Goal: Task Accomplishment & Management: Use online tool/utility

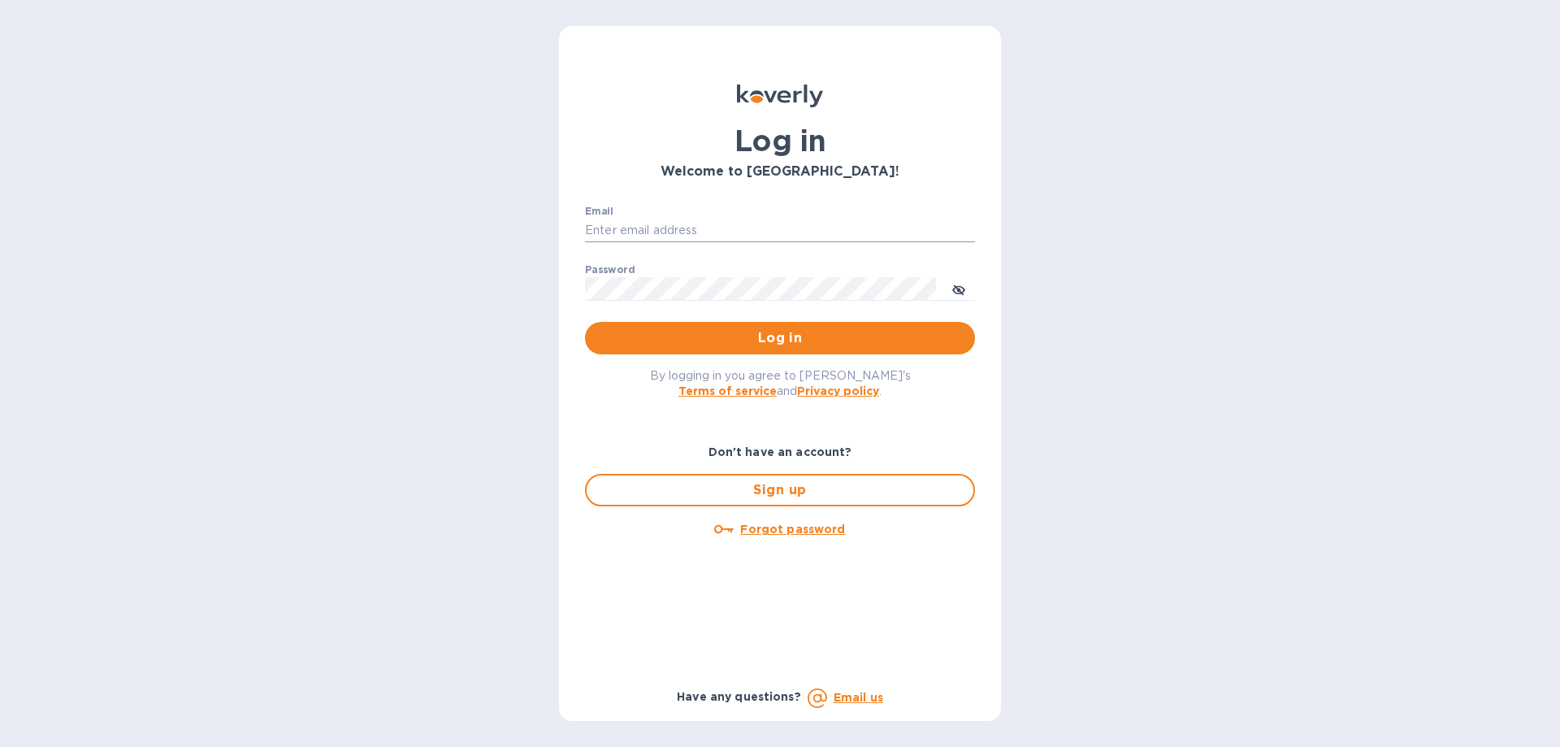
type input "devins@arborwayimports.com"
click at [716, 228] on input "devins@arborwayimports.com" at bounding box center [780, 231] width 390 height 24
click at [656, 349] on button "Log in" at bounding box center [780, 338] width 390 height 32
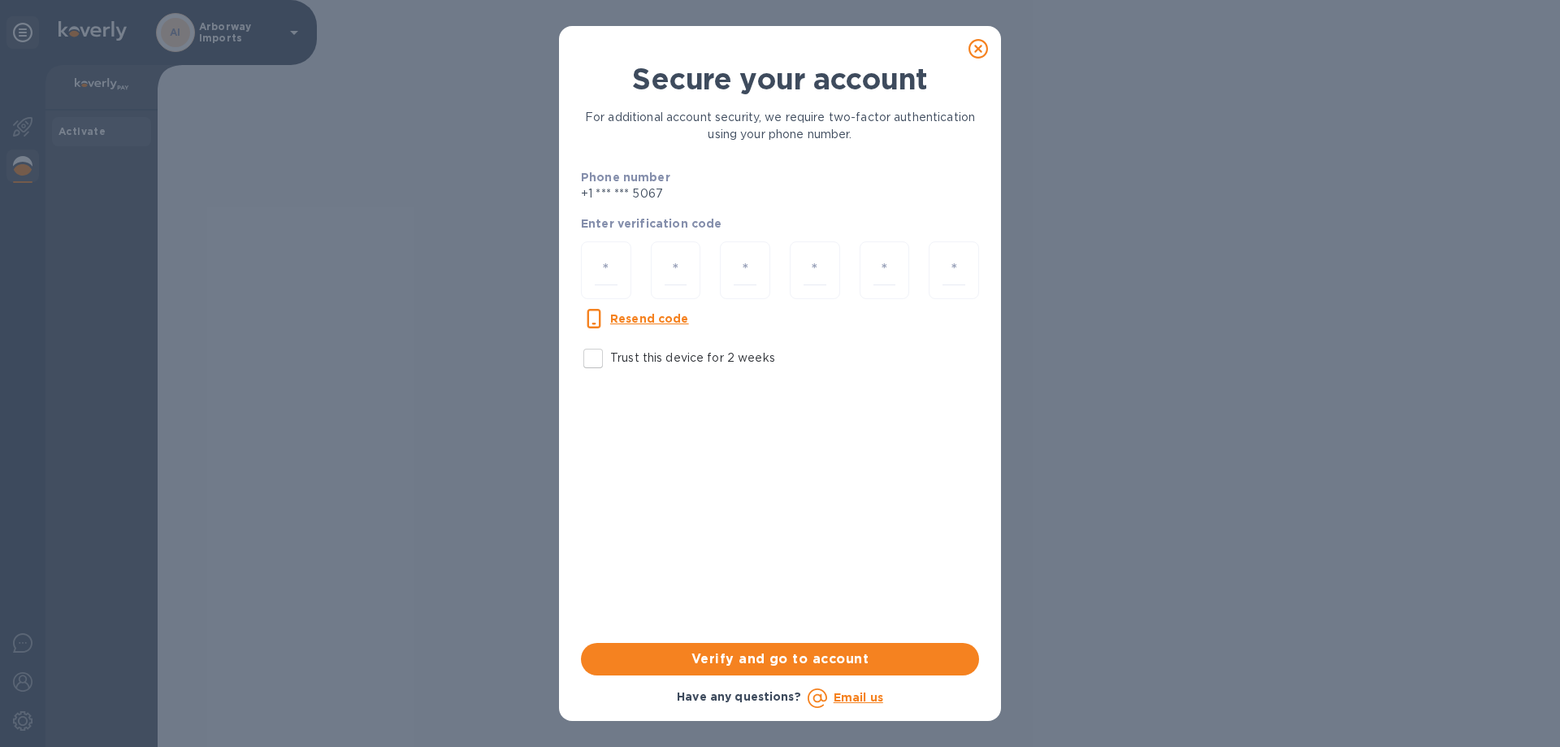
click at [598, 362] on input "Trust this device for 2 weeks" at bounding box center [593, 358] width 34 height 34
checkbox input "true"
click at [609, 271] on input "number" at bounding box center [606, 270] width 23 height 30
type input "6"
type input "5"
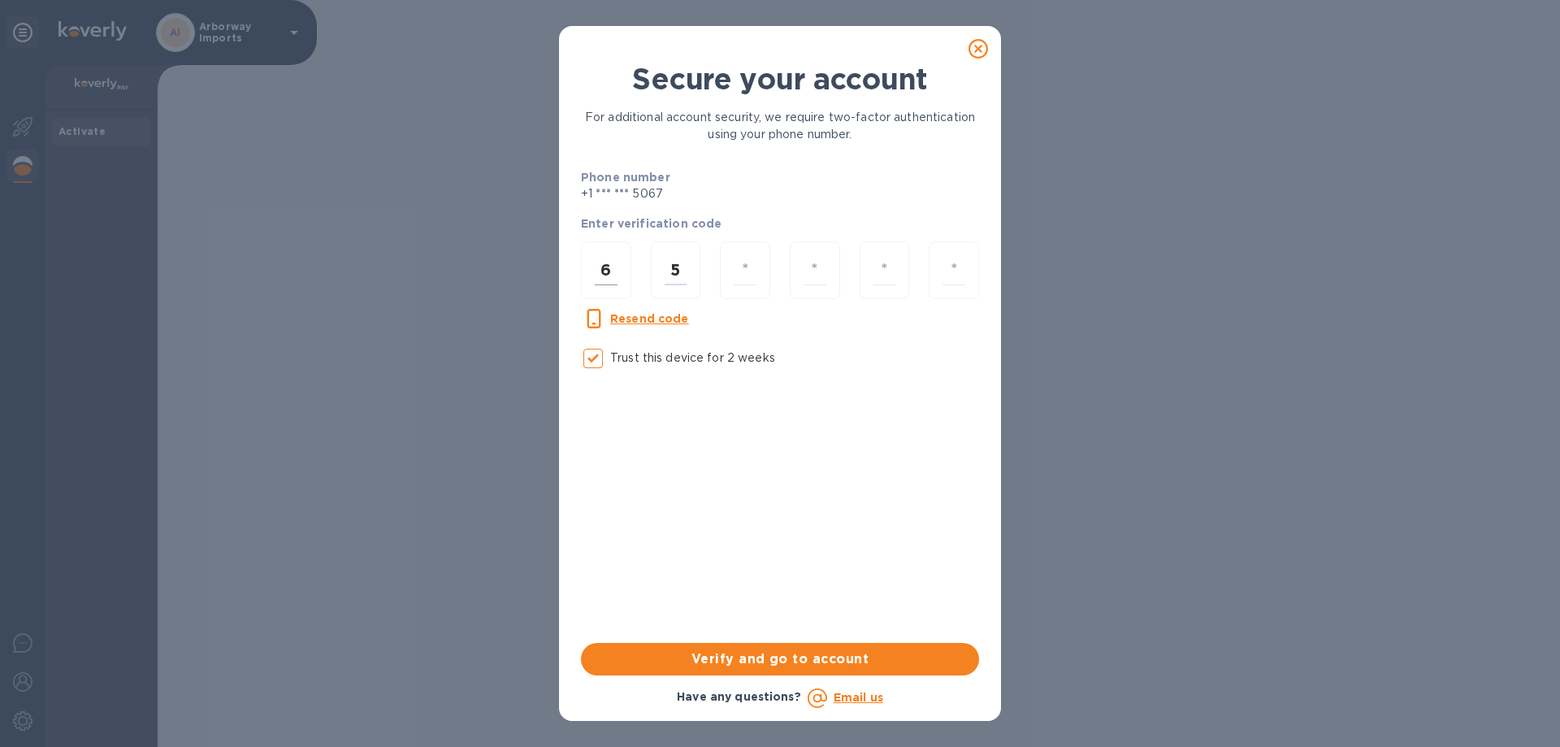
type input "9"
type input "4"
type input "3"
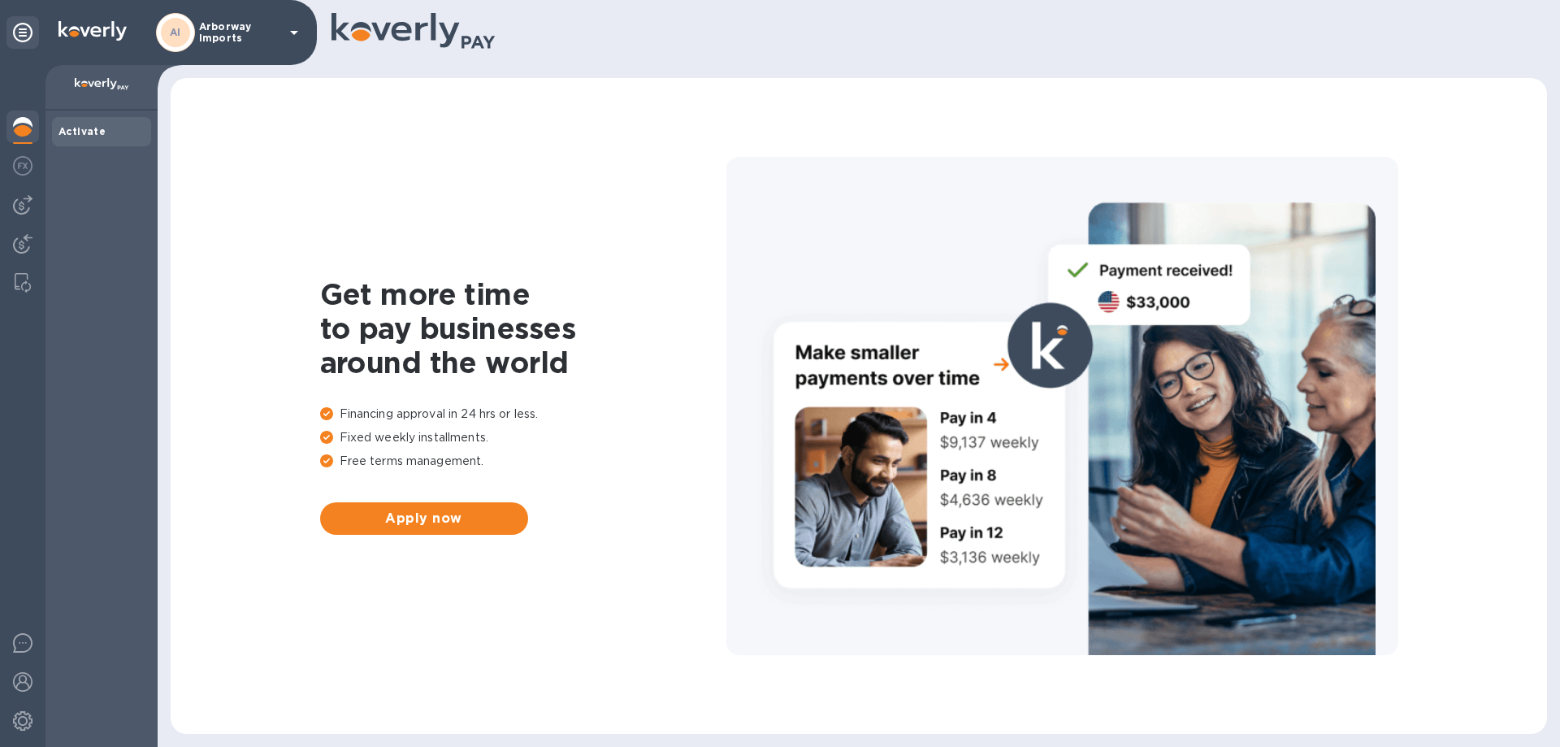
click at [232, 25] on p "Arborway Imports" at bounding box center [239, 32] width 81 height 23
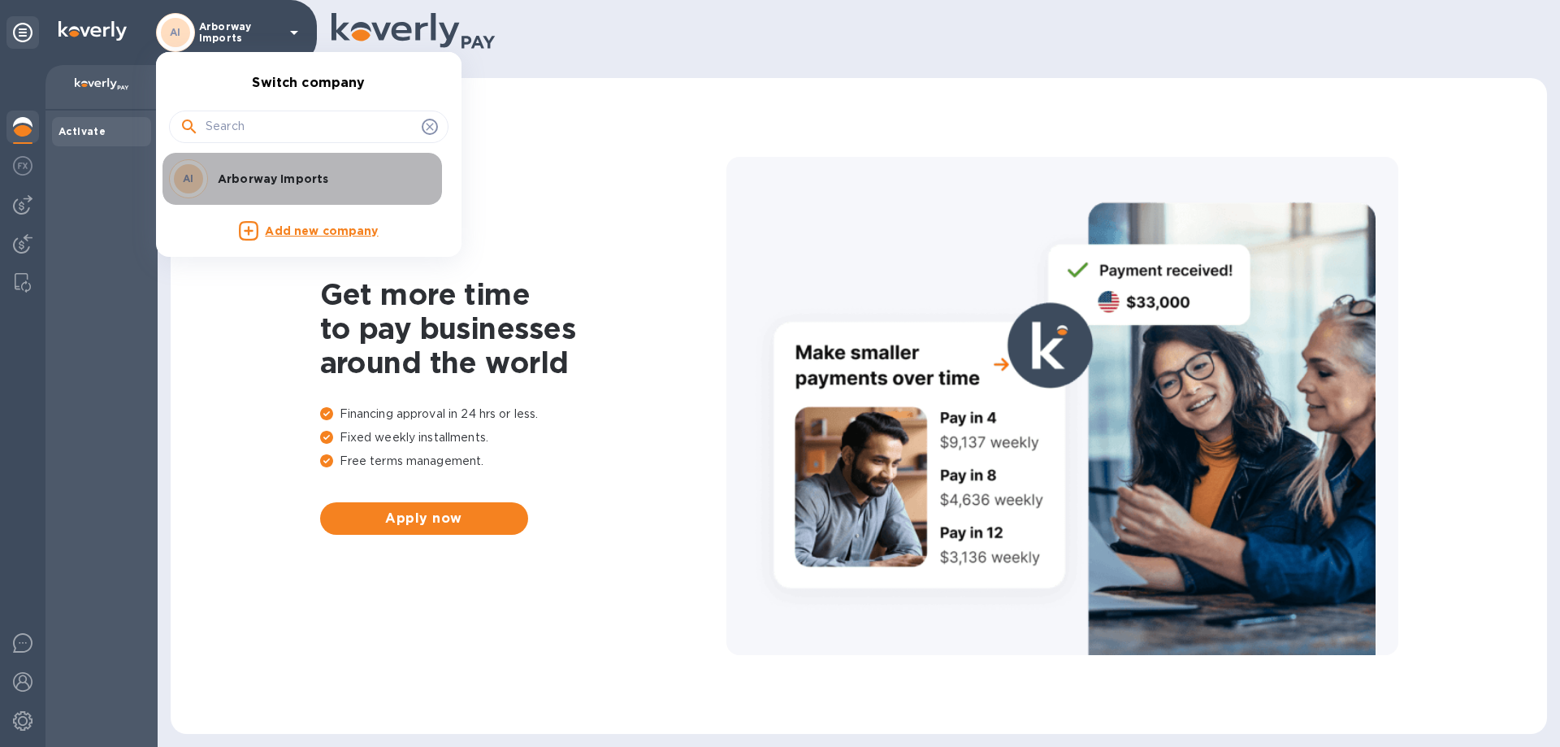
click at [232, 180] on p "Arborway Imports" at bounding box center [320, 179] width 205 height 16
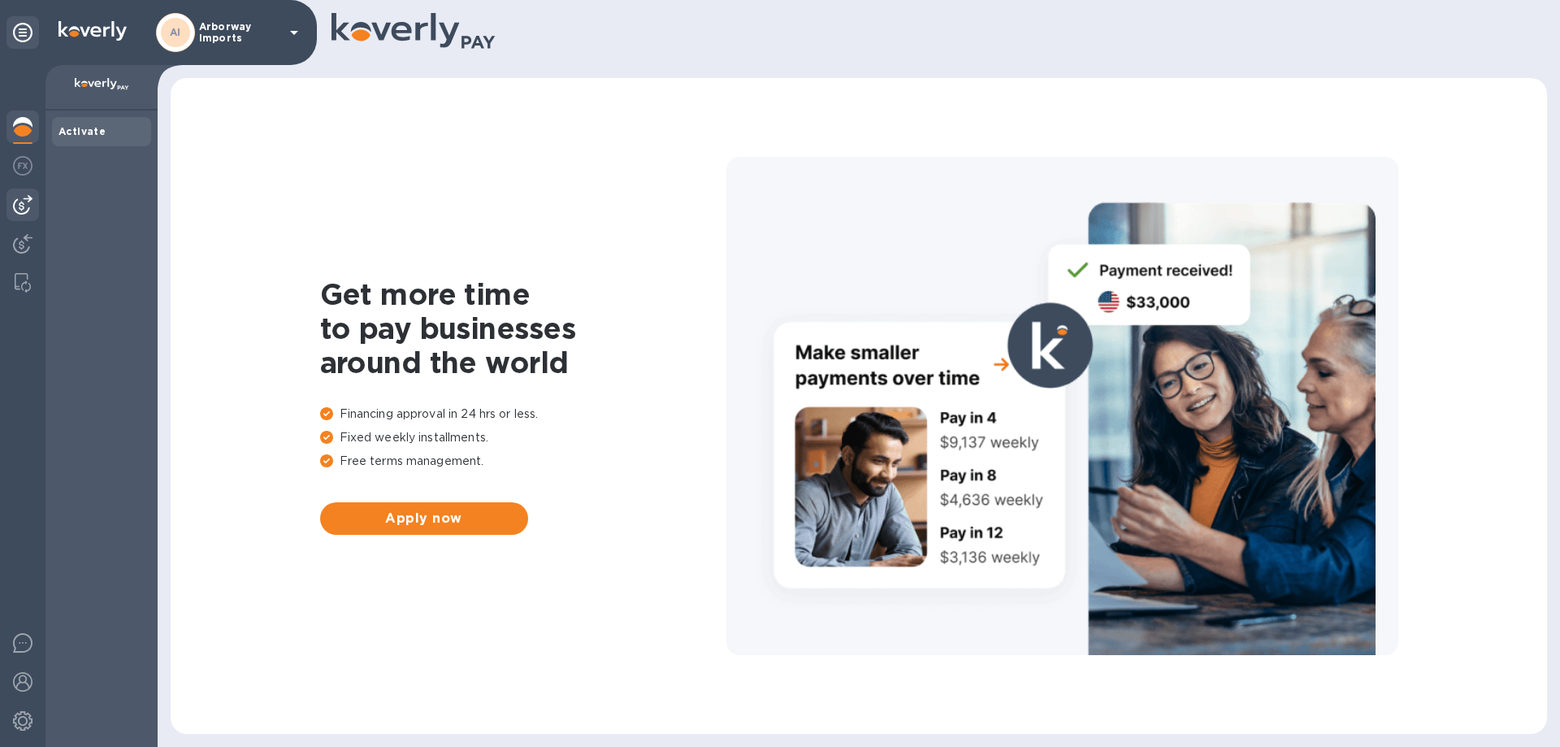
click at [27, 199] on img at bounding box center [22, 204] width 19 height 19
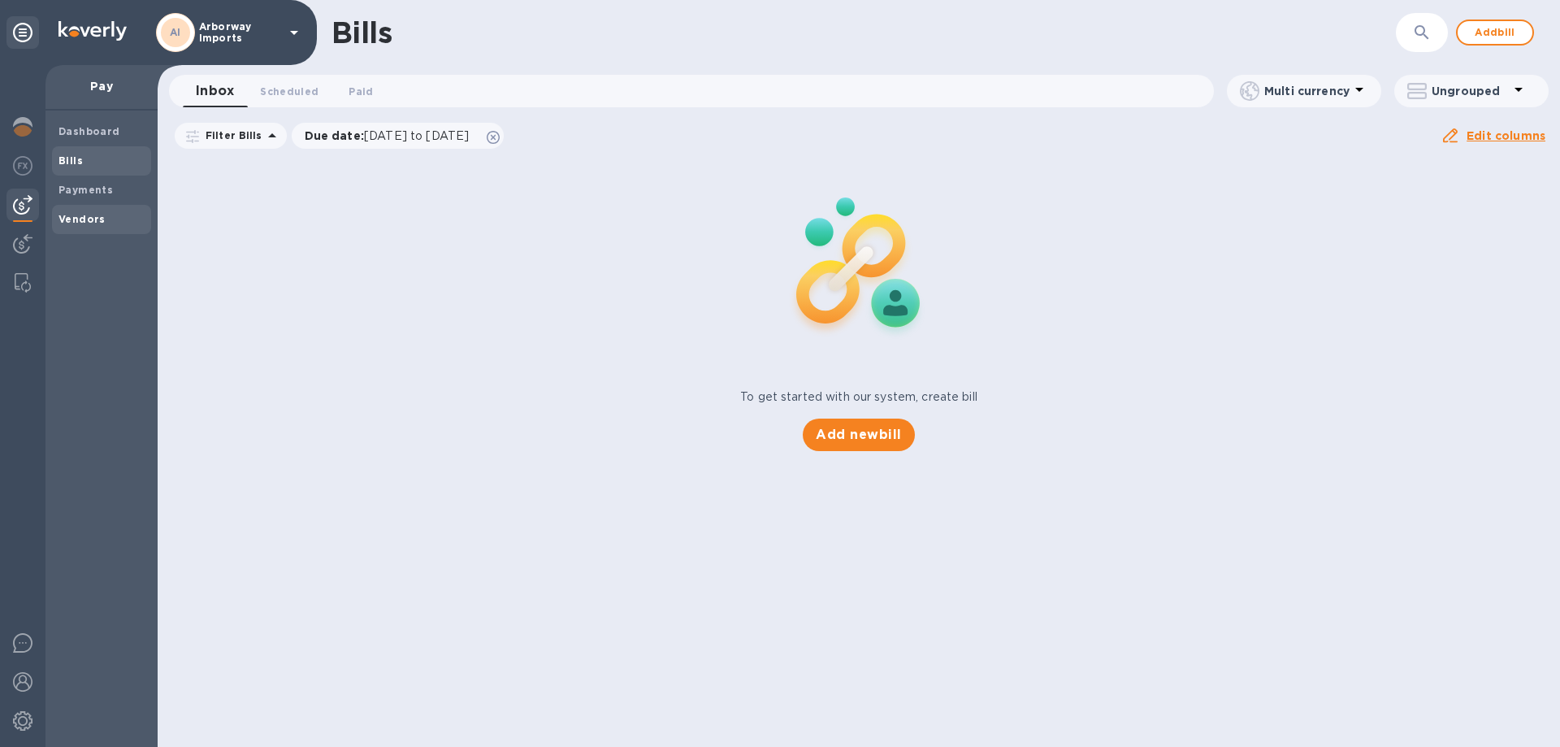
click at [71, 221] on b "Vendors" at bounding box center [81, 219] width 47 height 12
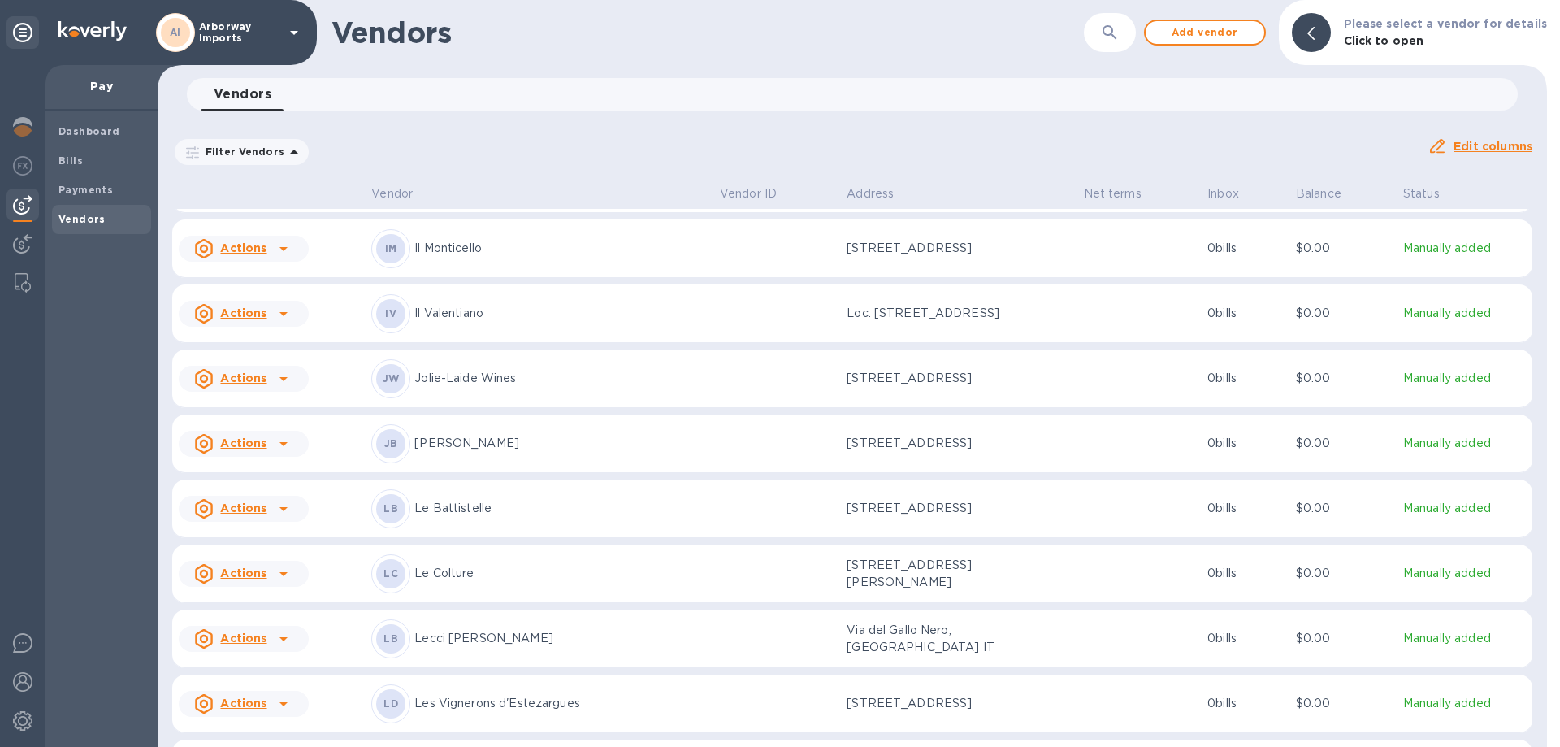
click at [518, 517] on p "Le Battistelle" at bounding box center [560, 508] width 292 height 17
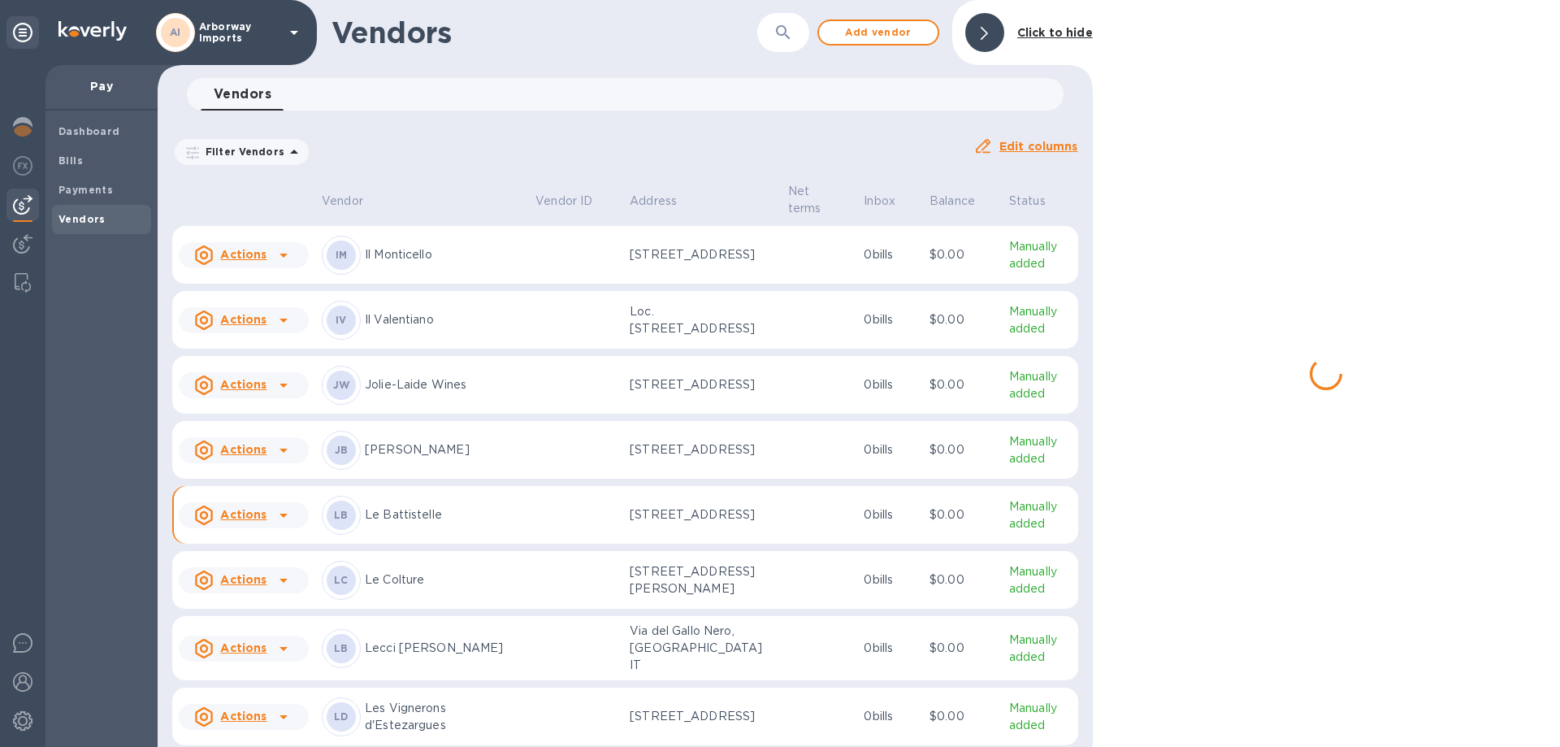
scroll to position [4504, 0]
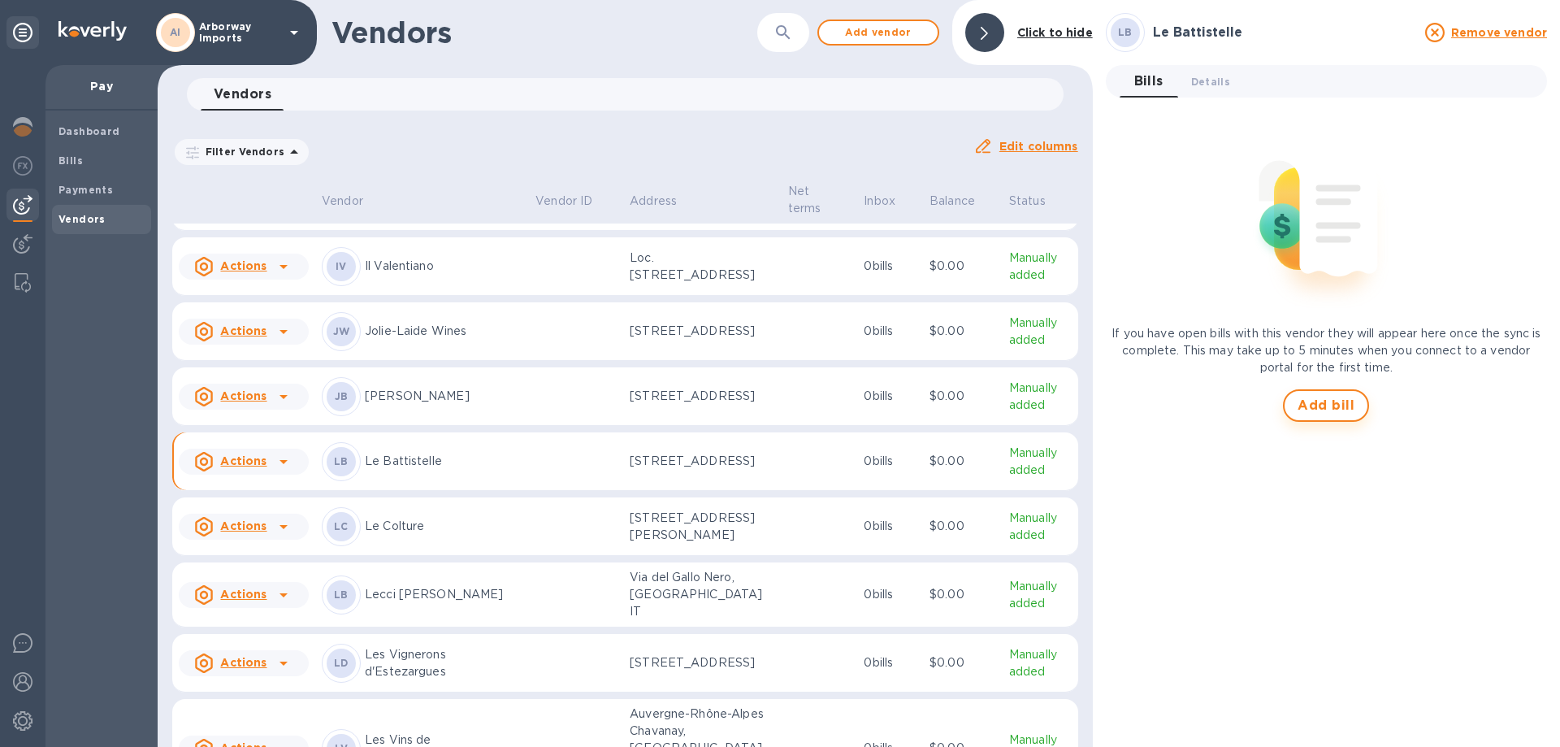
click at [1336, 409] on span "Add bill" at bounding box center [1326, 405] width 57 height 19
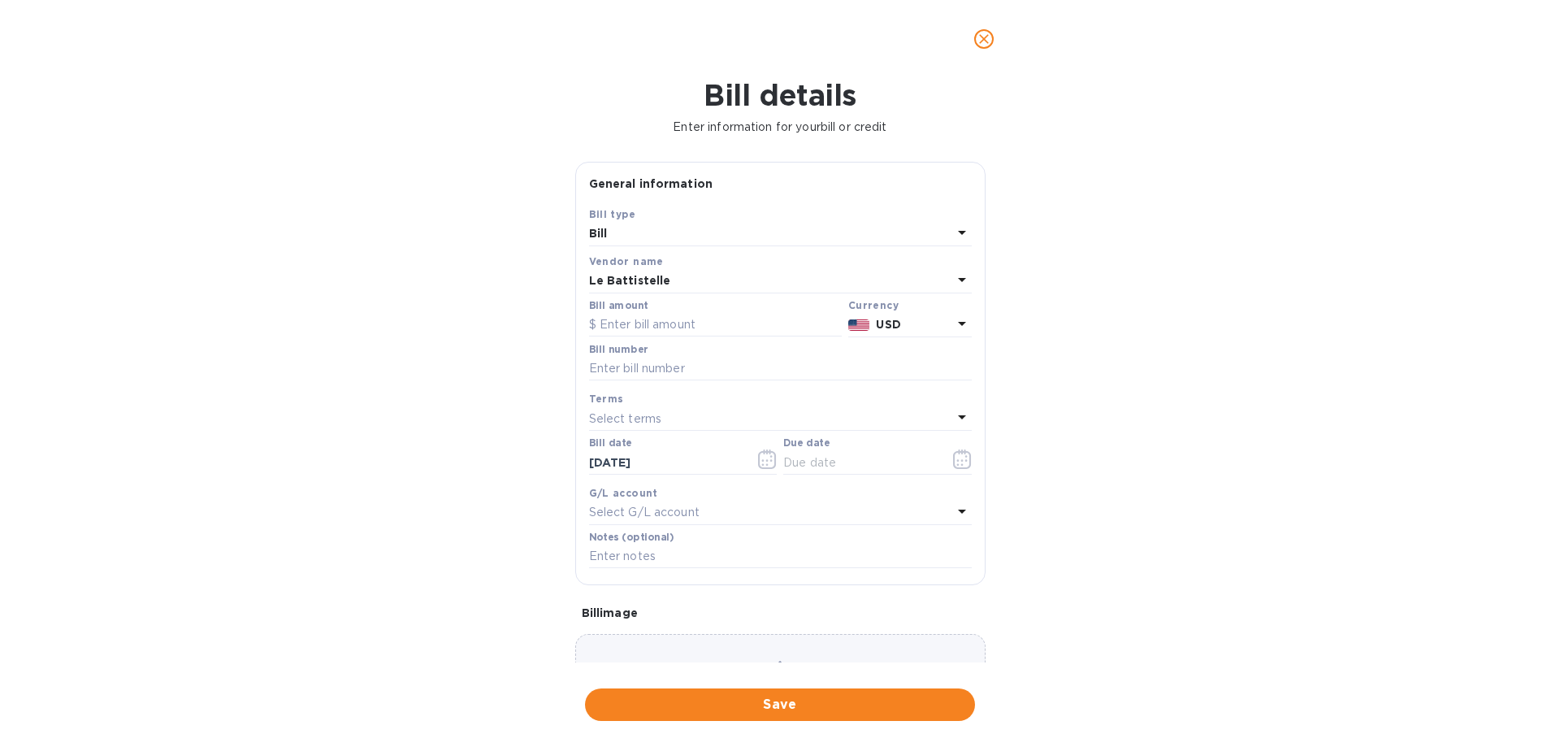
click at [890, 323] on b "USD" at bounding box center [888, 324] width 24 height 13
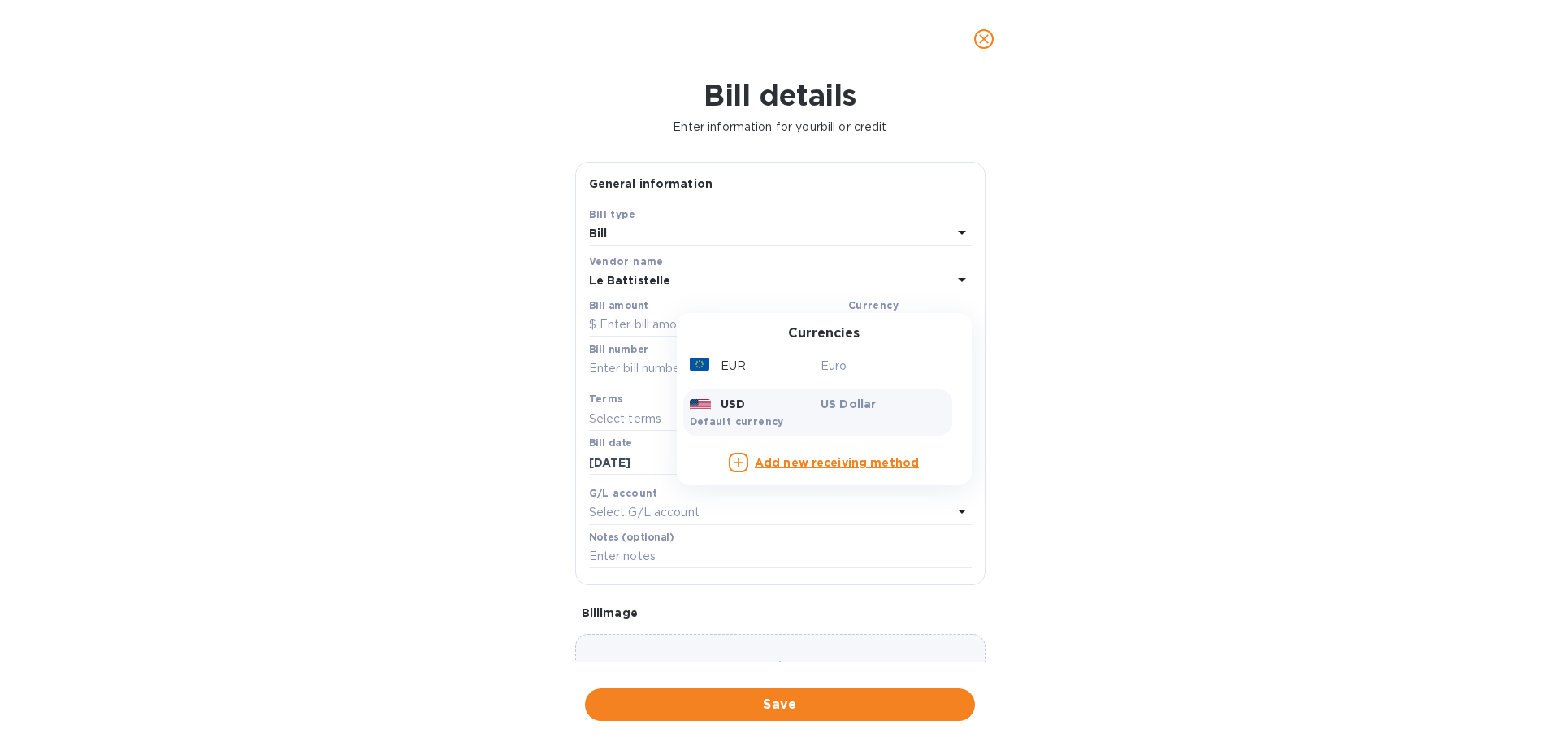
click at [841, 382] on div "EUR Euro USD US Dollar Default currency" at bounding box center [817, 393] width 269 height 93
click at [837, 378] on div "Euro" at bounding box center [883, 366] width 132 height 24
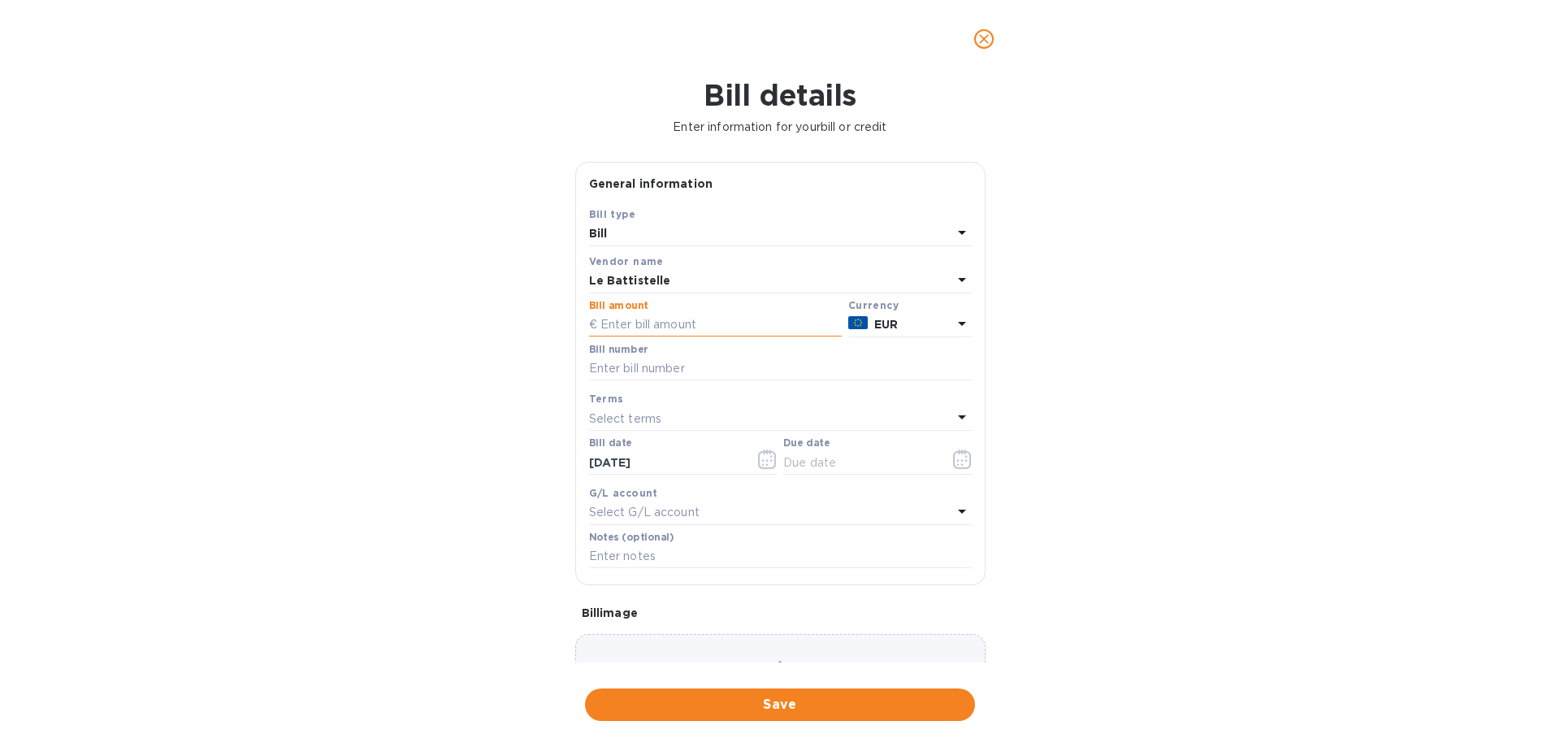
click at [700, 330] on input "text" at bounding box center [715, 325] width 253 height 24
type input "7,696.92"
click at [660, 367] on input "text" at bounding box center [780, 369] width 383 height 24
type input "000028"
click at [953, 457] on icon "button" at bounding box center [962, 458] width 19 height 19
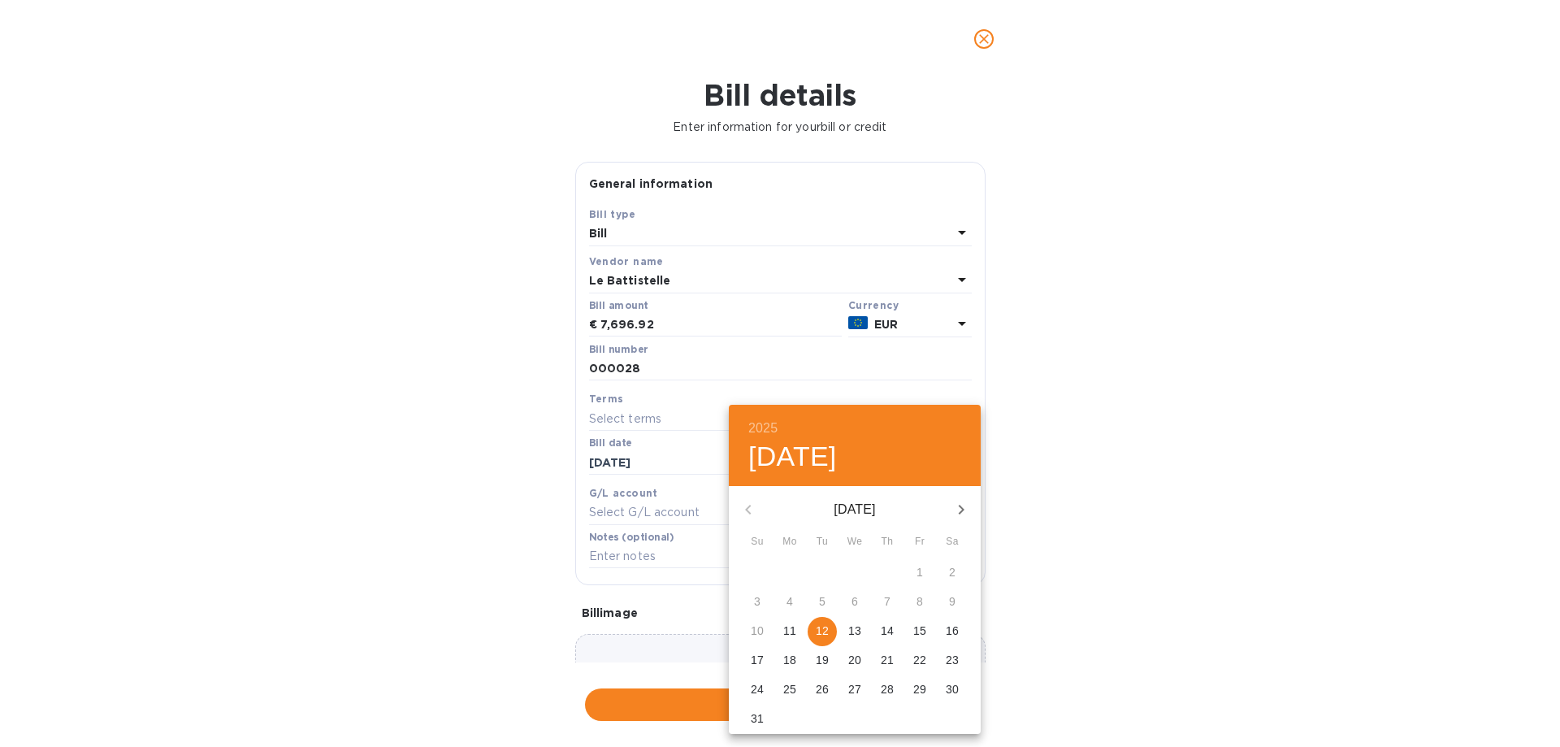
click at [817, 629] on p "12" at bounding box center [822, 630] width 13 height 16
type input "[DATE]"
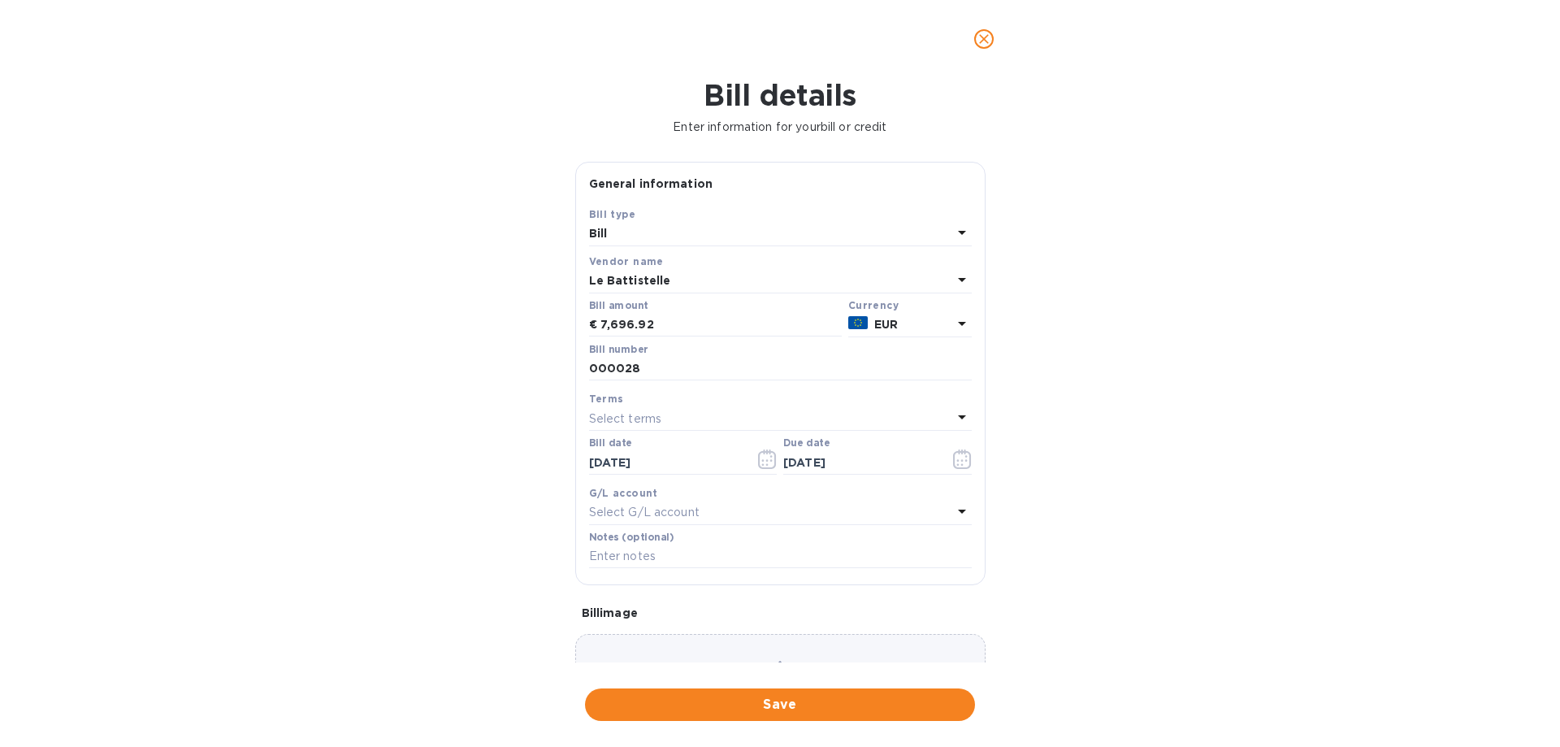
click at [782, 642] on div "Choose a bill and drag it here" at bounding box center [780, 692] width 410 height 117
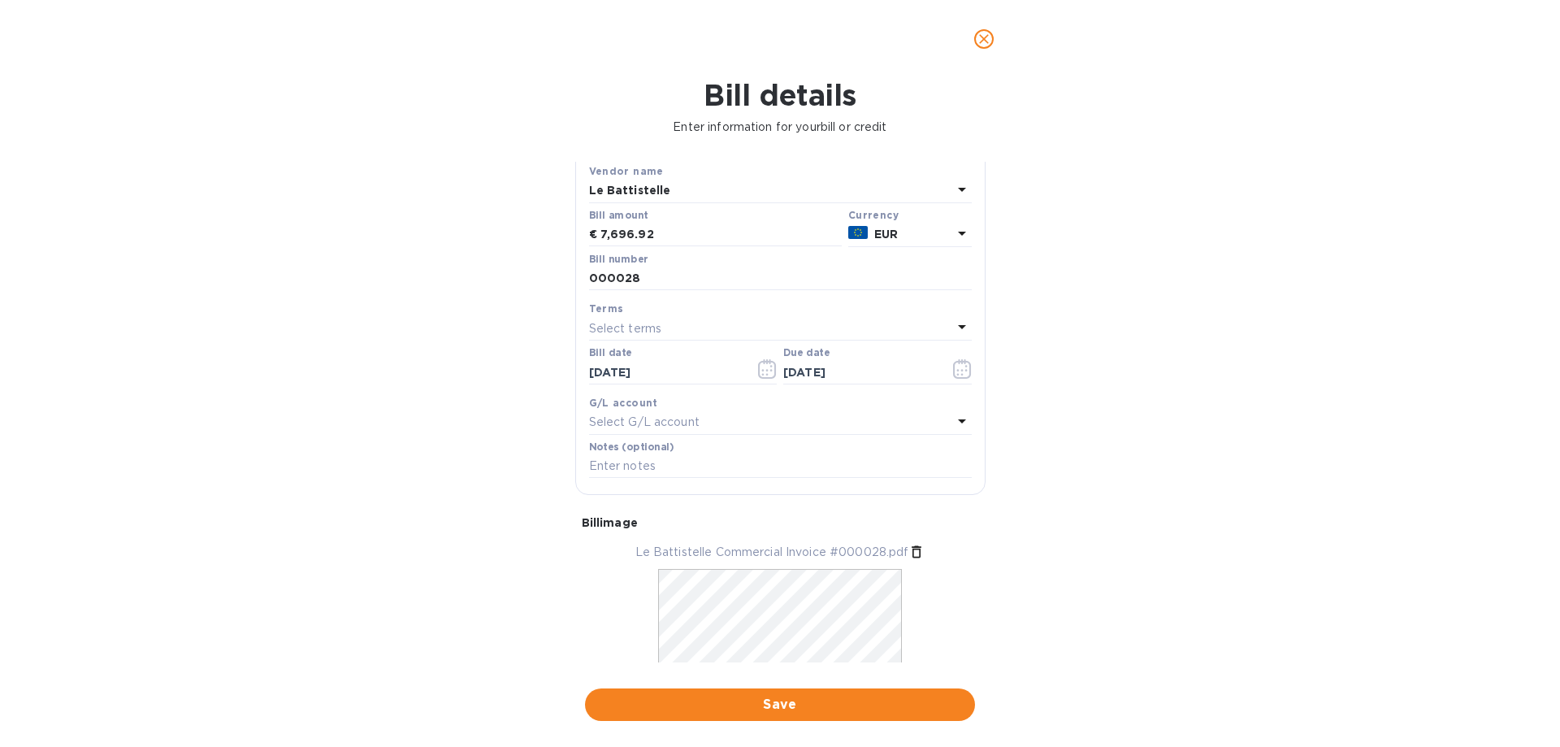
scroll to position [158, 0]
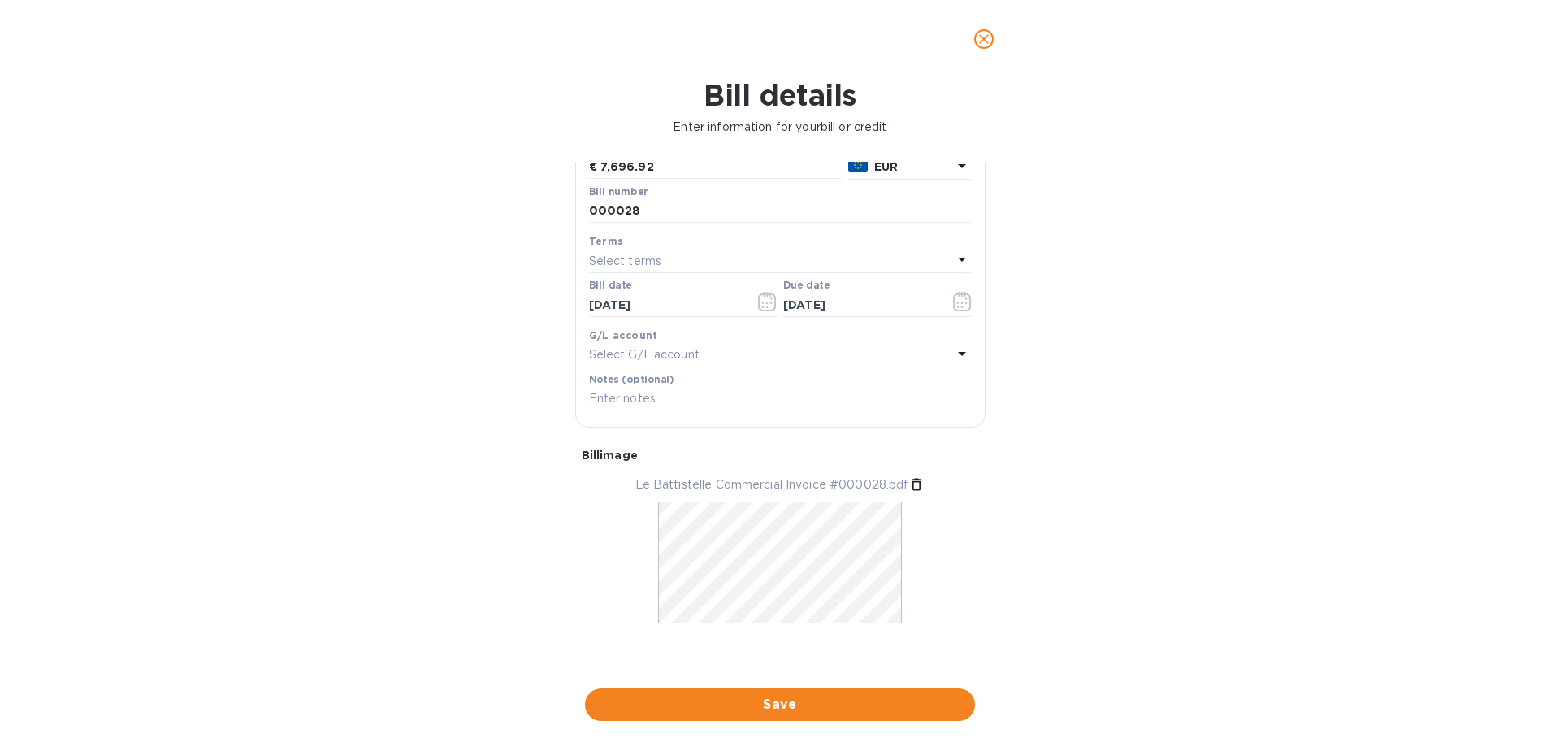
click at [846, 704] on span "Save" at bounding box center [780, 704] width 364 height 19
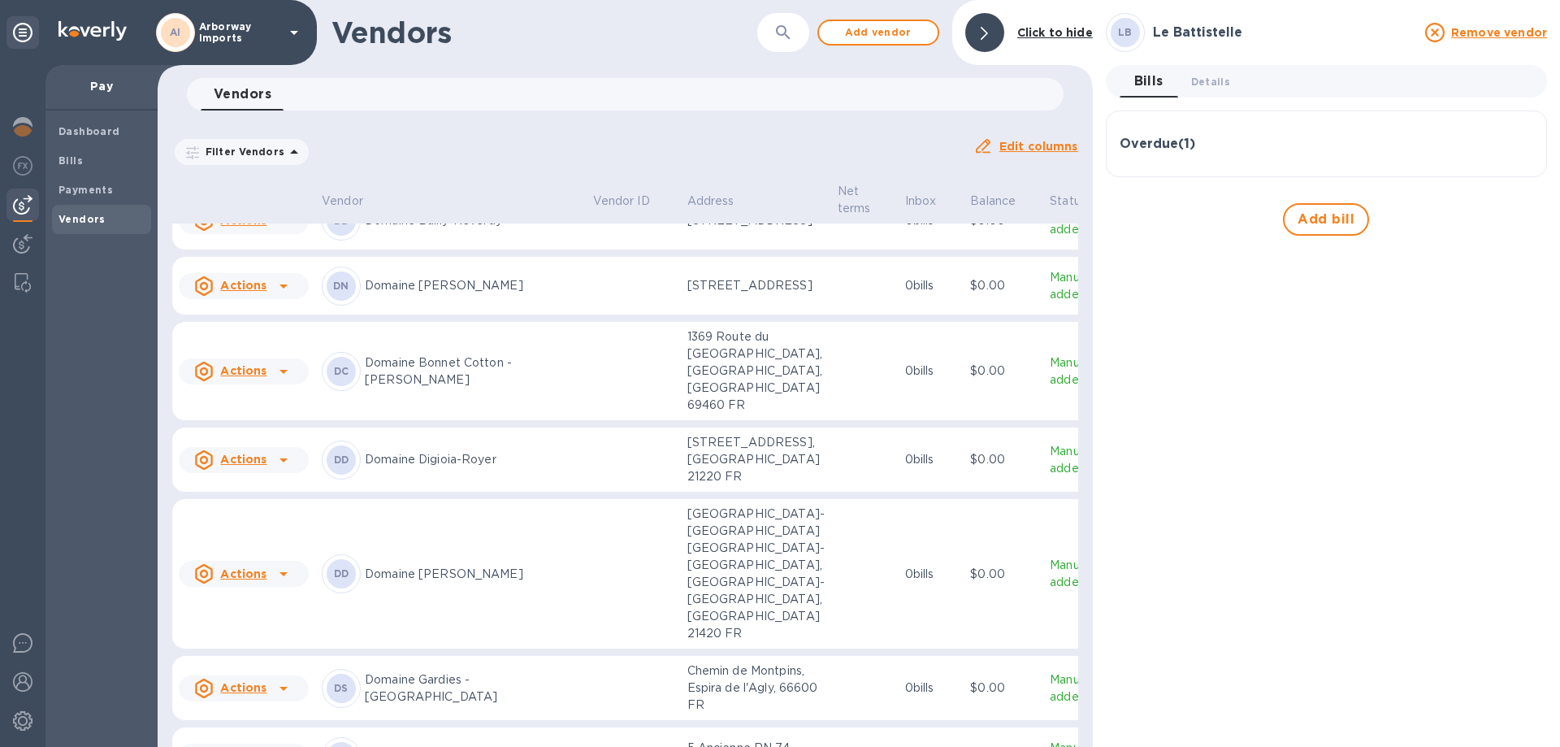
scroll to position [2902, 0]
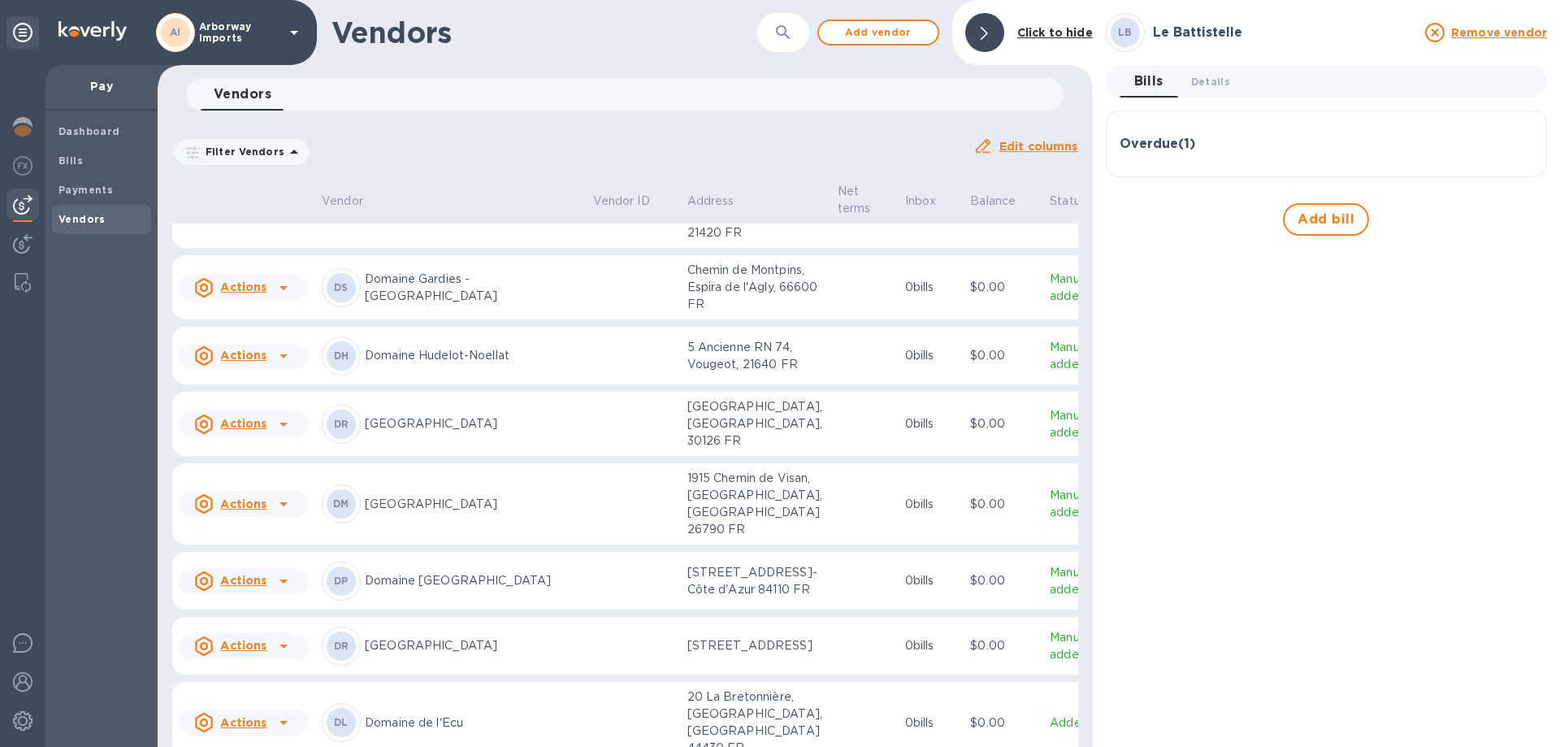
click at [467, 513] on p "[GEOGRAPHIC_DATA]" at bounding box center [472, 504] width 215 height 17
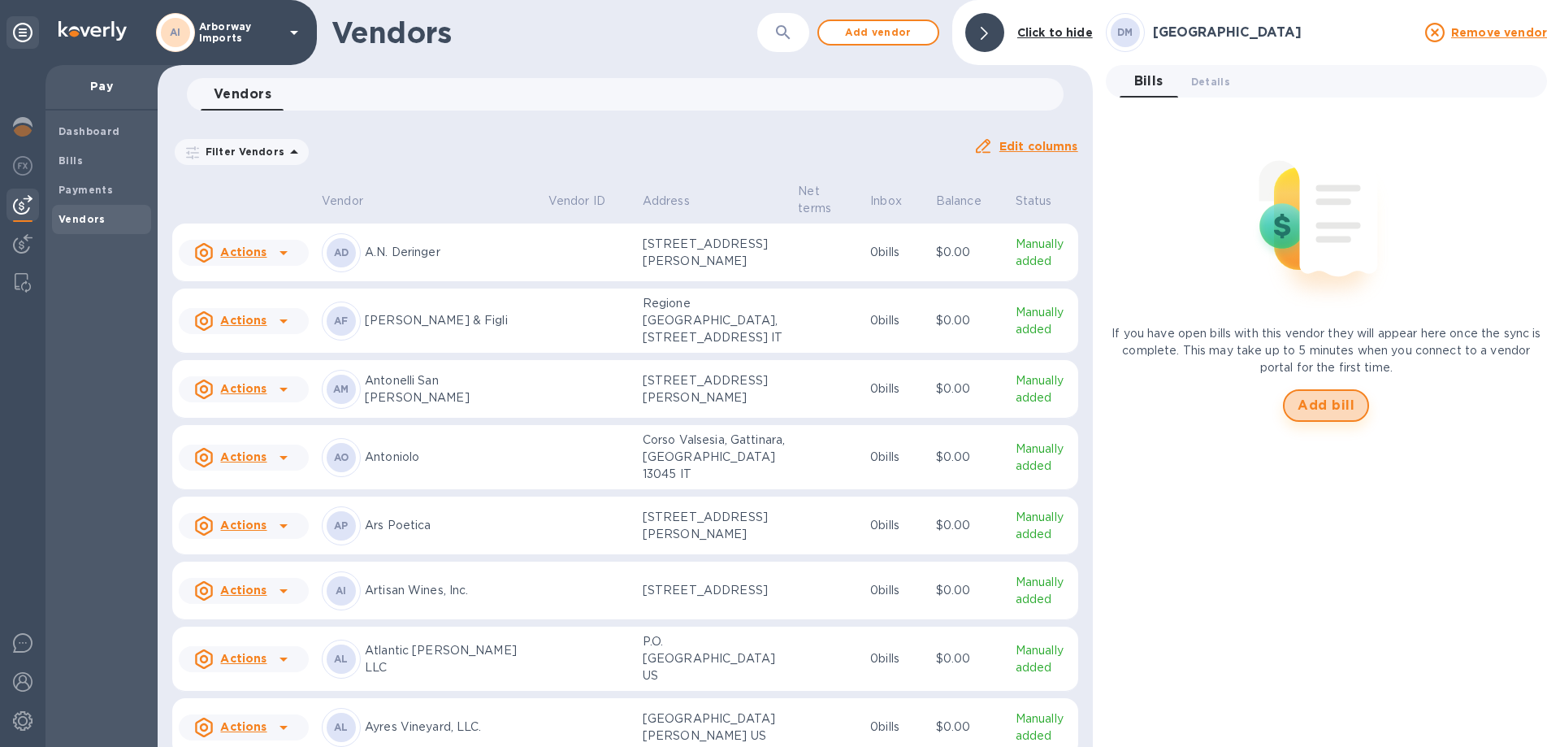
click at [1317, 401] on span "Add bill" at bounding box center [1326, 405] width 57 height 19
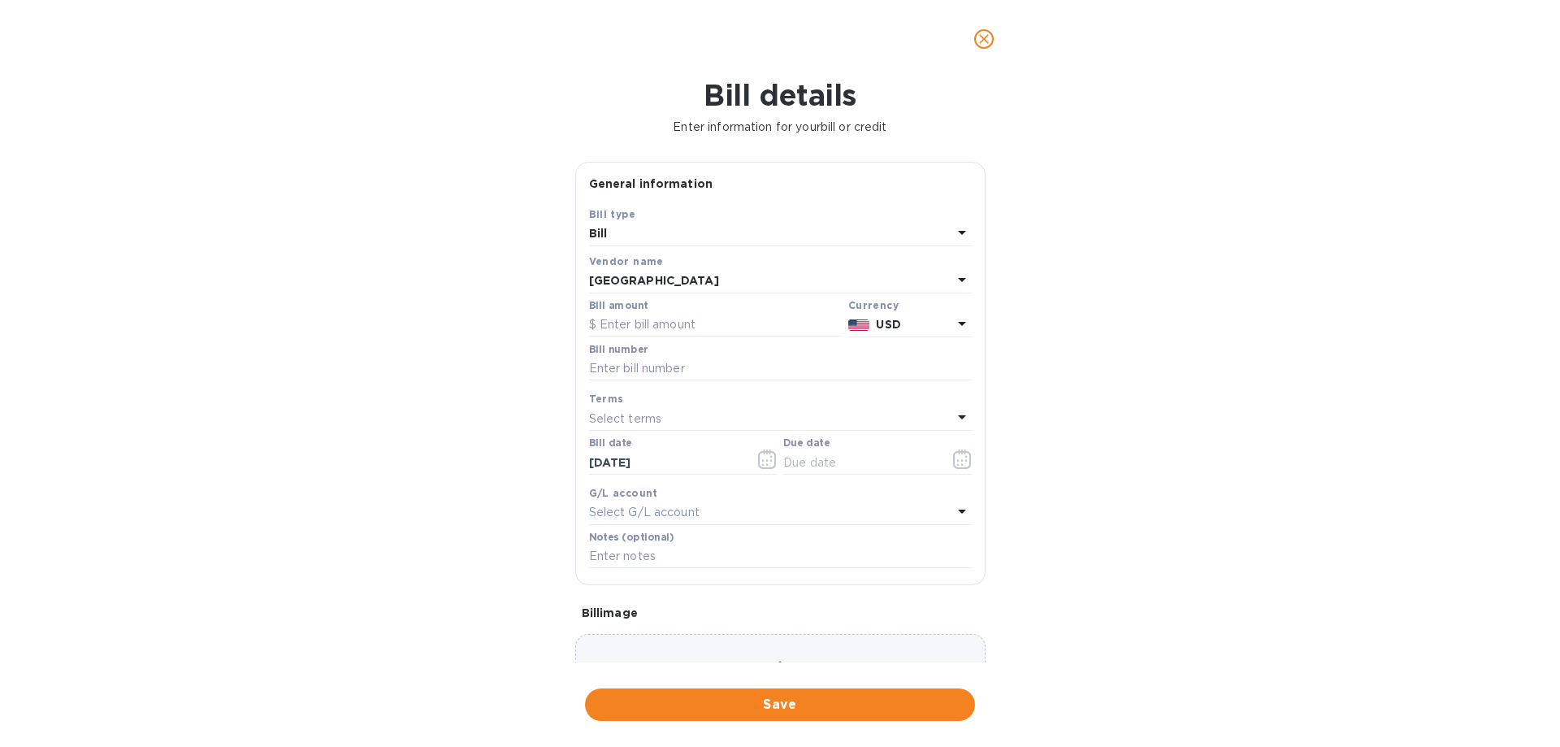
click at [912, 327] on p "USD" at bounding box center [914, 324] width 76 height 17
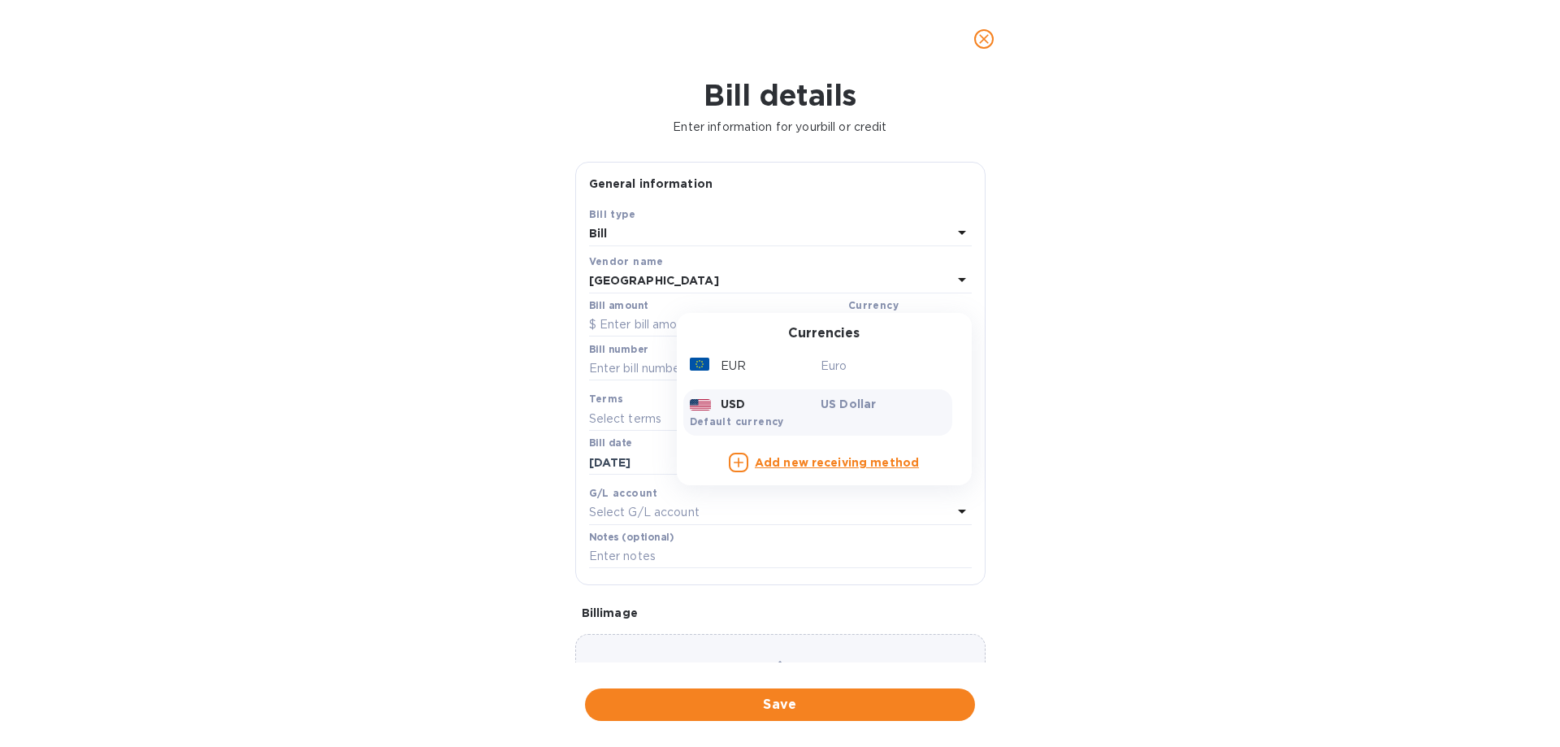
click at [857, 382] on div "EUR Euro USD US Dollar Default currency" at bounding box center [817, 393] width 269 height 93
click at [769, 358] on div "EUR" at bounding box center [753, 366] width 132 height 24
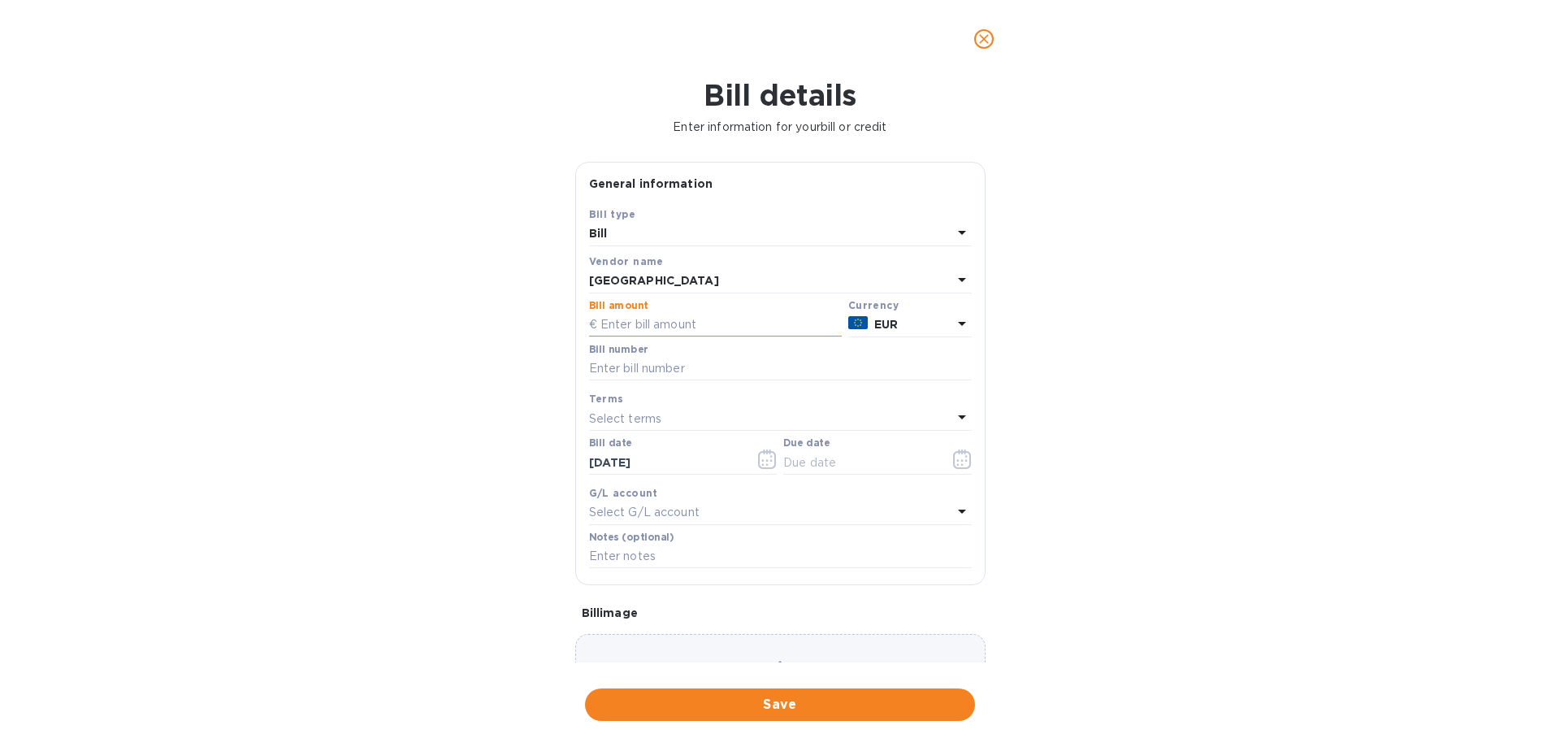
click at [678, 327] on input "text" at bounding box center [715, 325] width 253 height 24
type input "2,620.80"
click at [673, 371] on input "text" at bounding box center [780, 369] width 383 height 24
type input "1914"
click at [964, 460] on icon "button" at bounding box center [965, 460] width 2 height 2
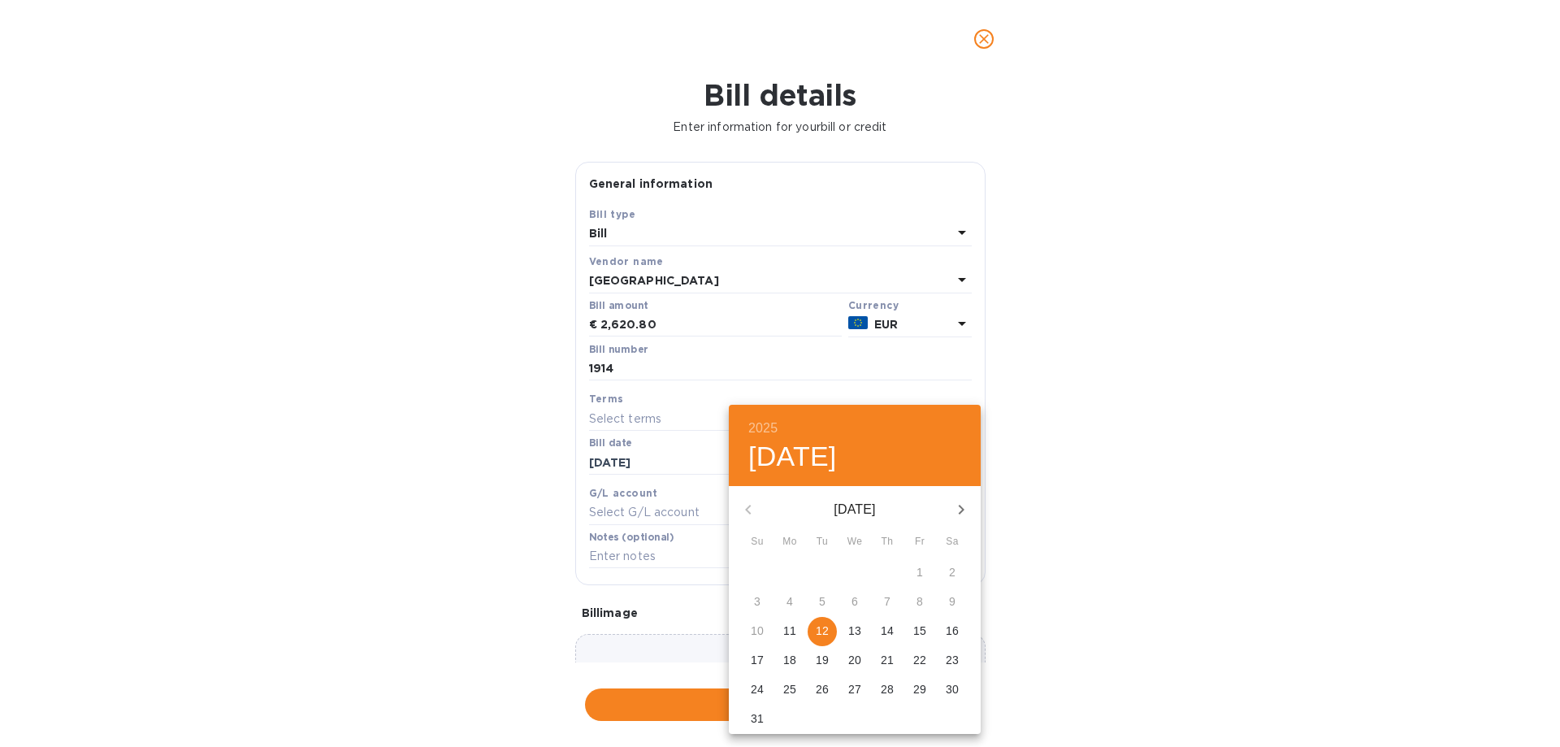
click at [818, 635] on p "12" at bounding box center [822, 630] width 13 height 16
type input "[DATE]"
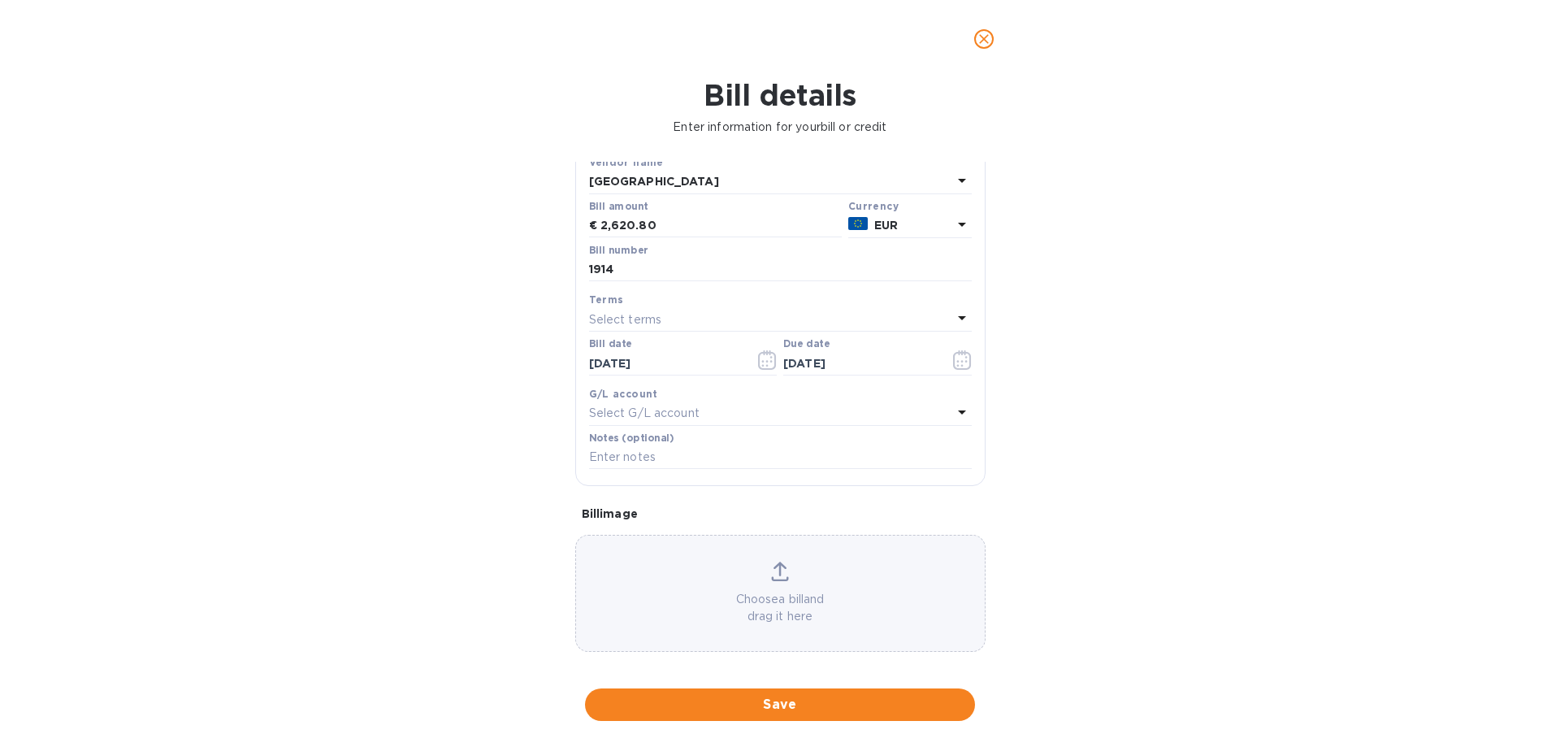
scroll to position [108, 0]
click at [759, 578] on div "Choose a bill and drag it here" at bounding box center [780, 583] width 409 height 63
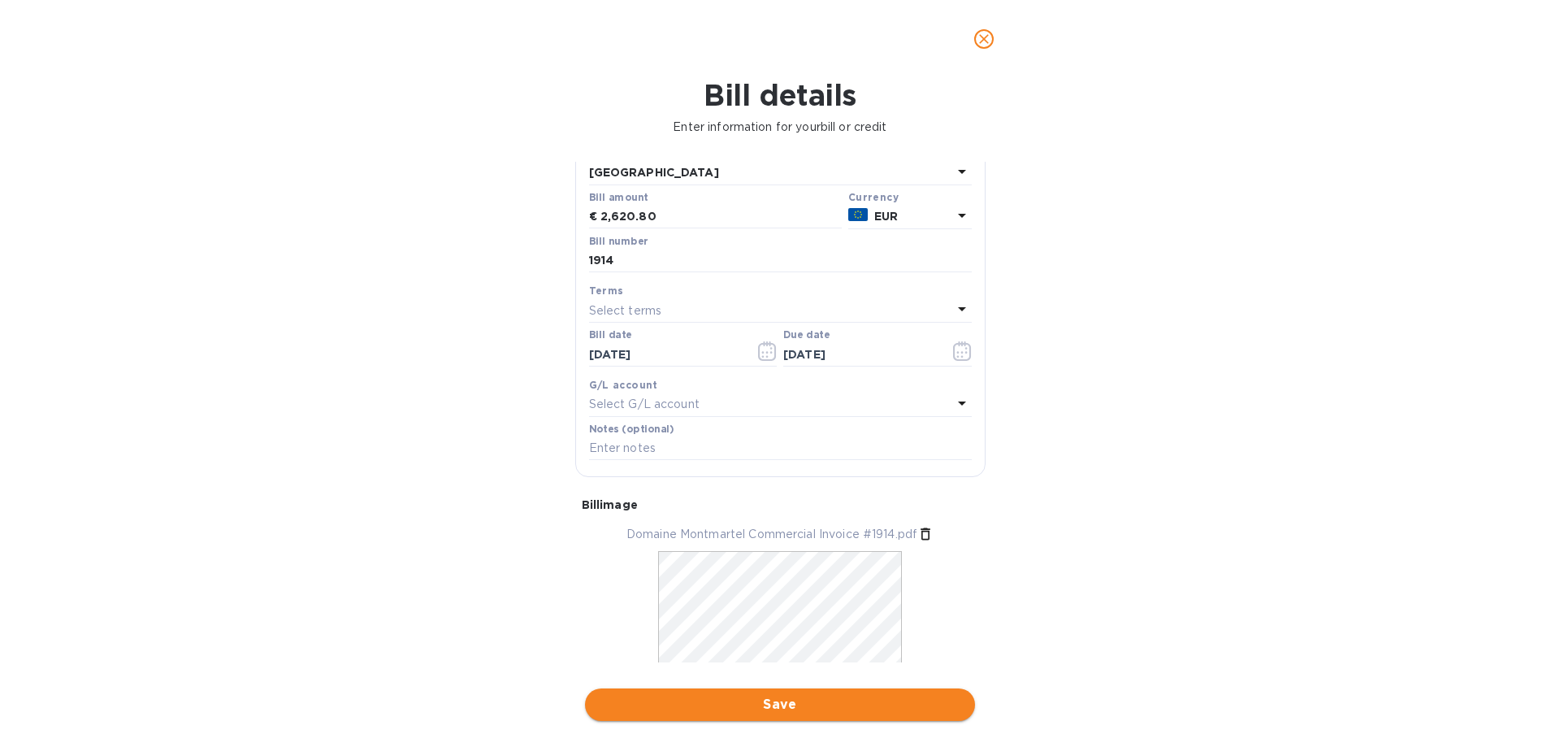
click at [672, 700] on span "Save" at bounding box center [780, 704] width 364 height 19
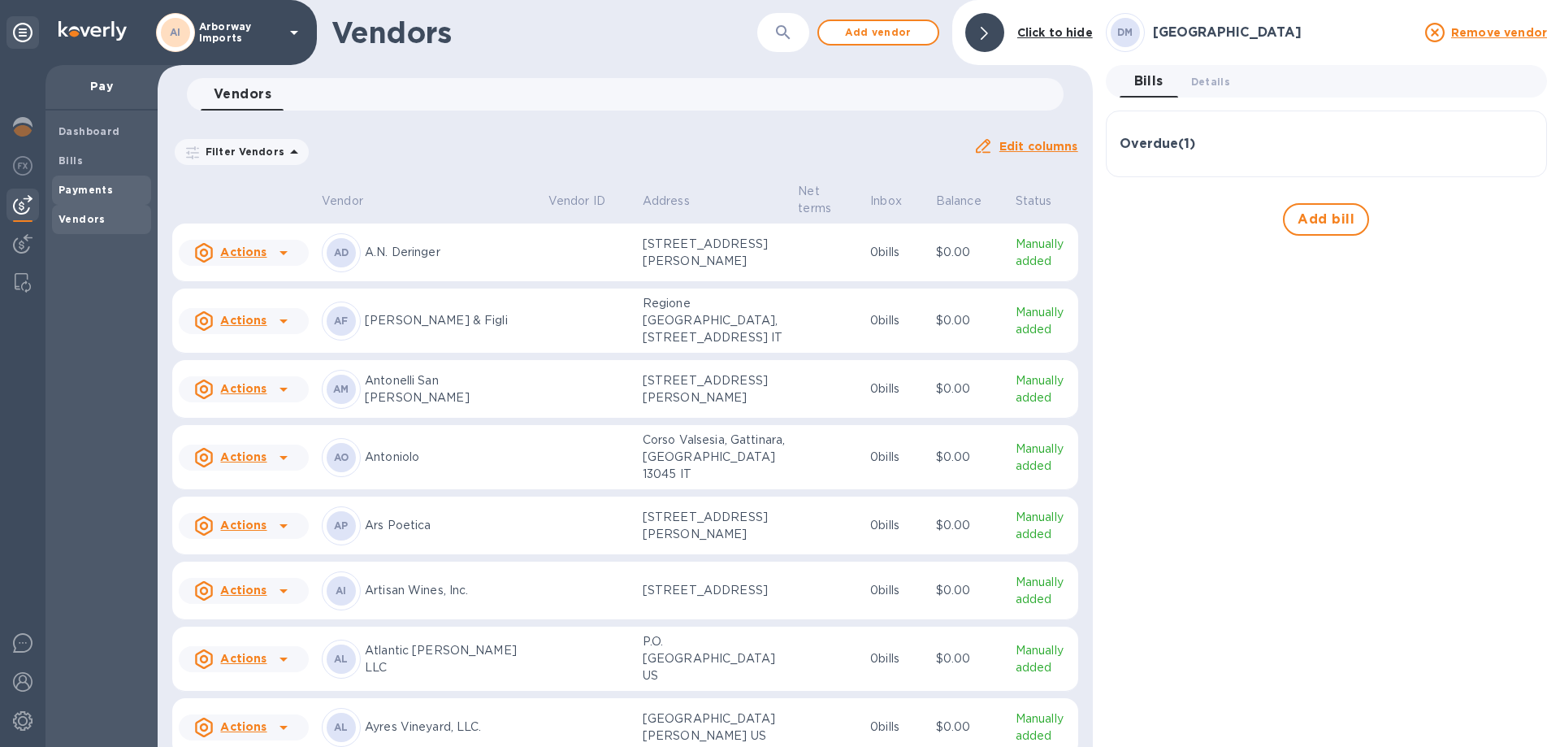
click at [114, 178] on div "Payments" at bounding box center [101, 189] width 99 height 29
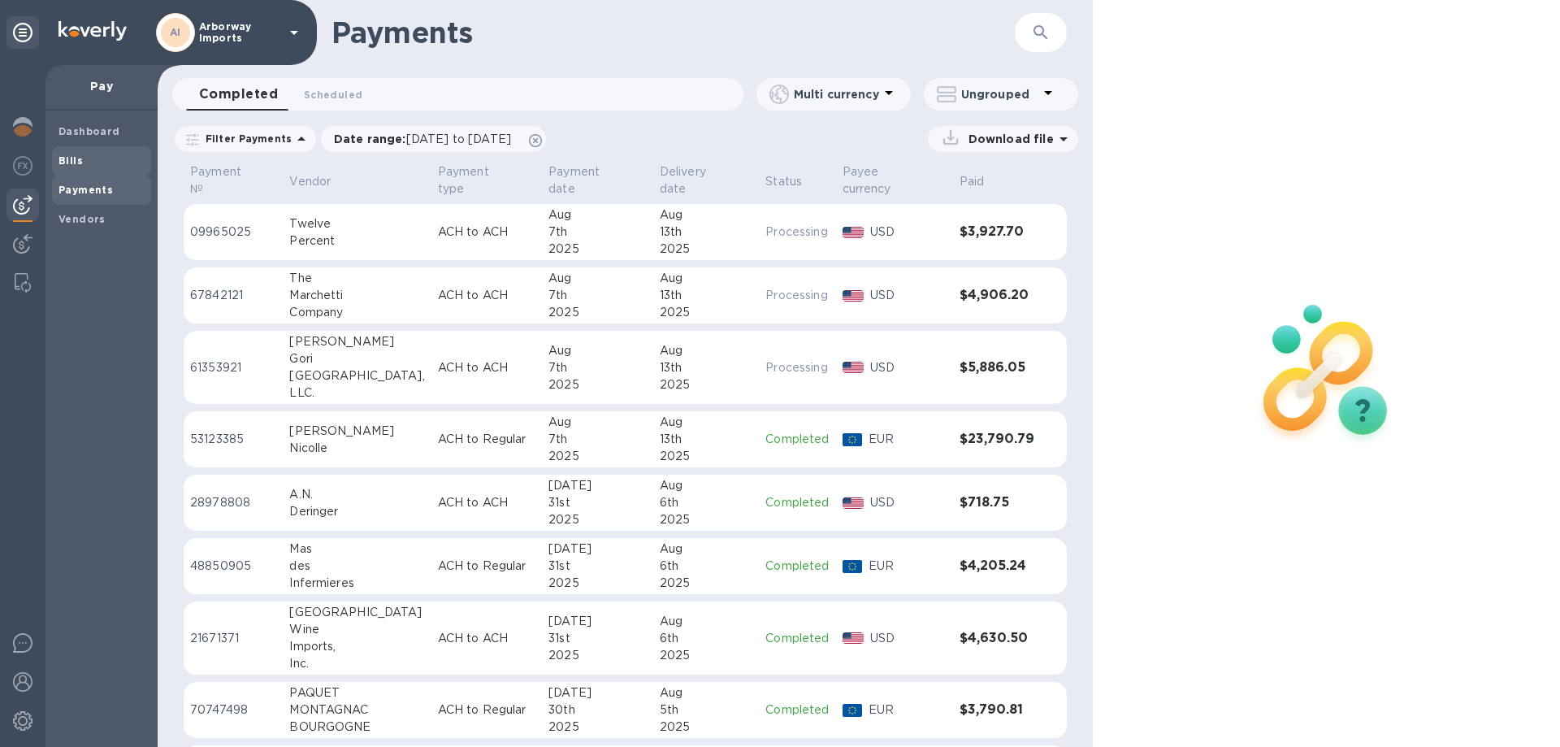
click at [115, 162] on span "Bills" at bounding box center [101, 161] width 86 height 16
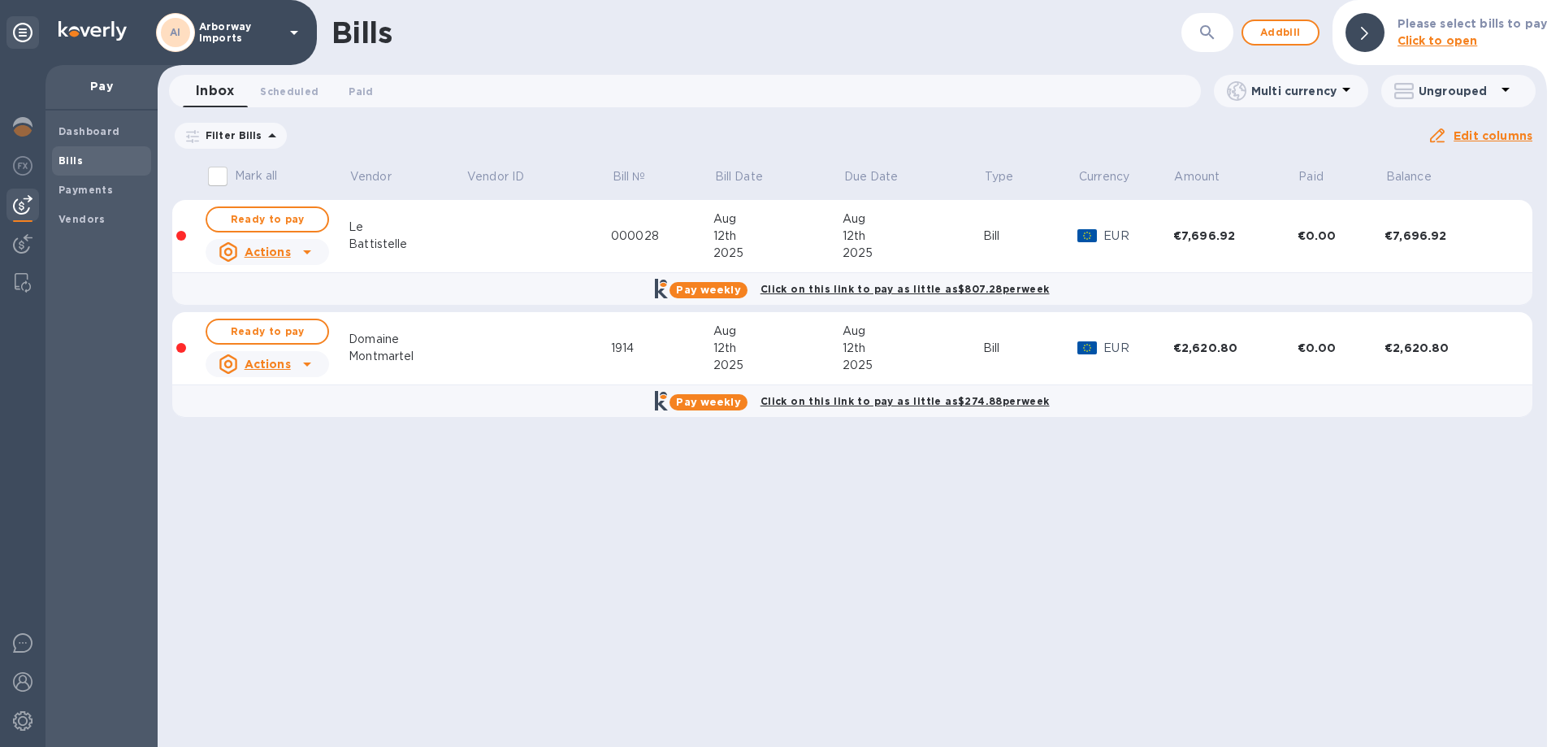
click at [249, 199] on th "Mark all" at bounding box center [276, 179] width 145 height 42
click at [250, 214] on span "Ready to pay" at bounding box center [267, 219] width 94 height 19
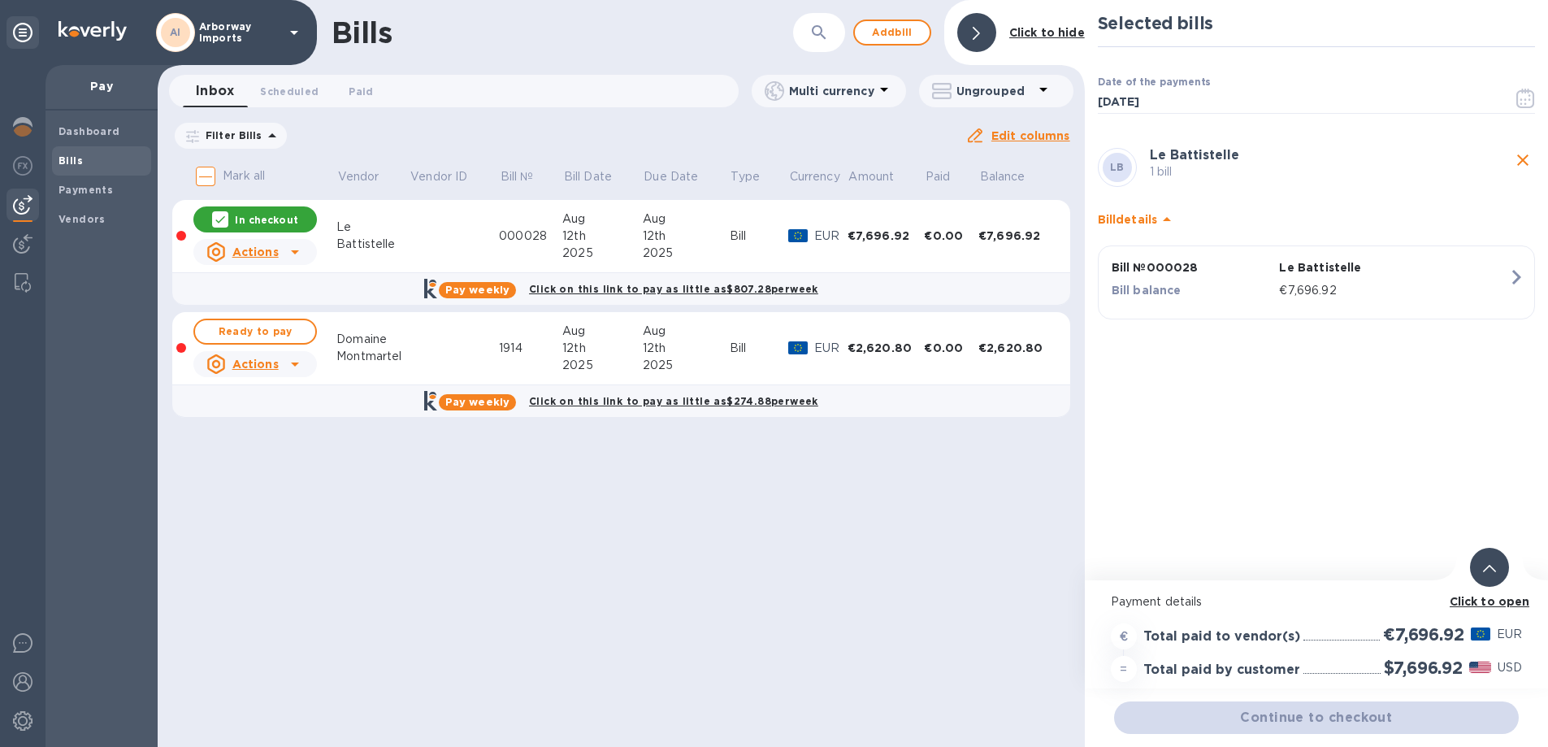
click at [1490, 604] on b "Click to open" at bounding box center [1489, 601] width 80 height 13
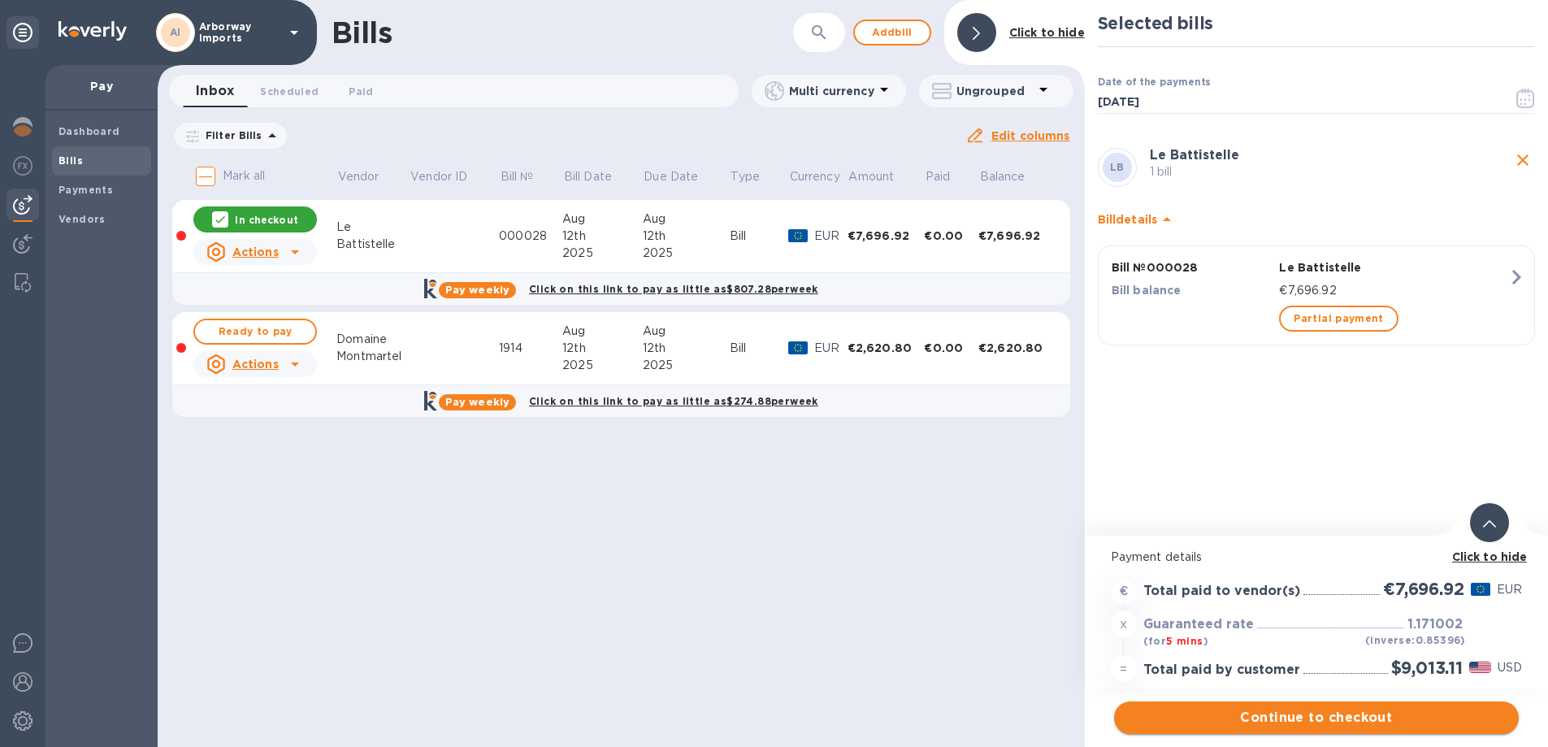
click at [1385, 735] on div "Continue to checkout" at bounding box center [1316, 717] width 411 height 39
click at [1380, 719] on span "Continue to checkout" at bounding box center [1316, 717] width 379 height 19
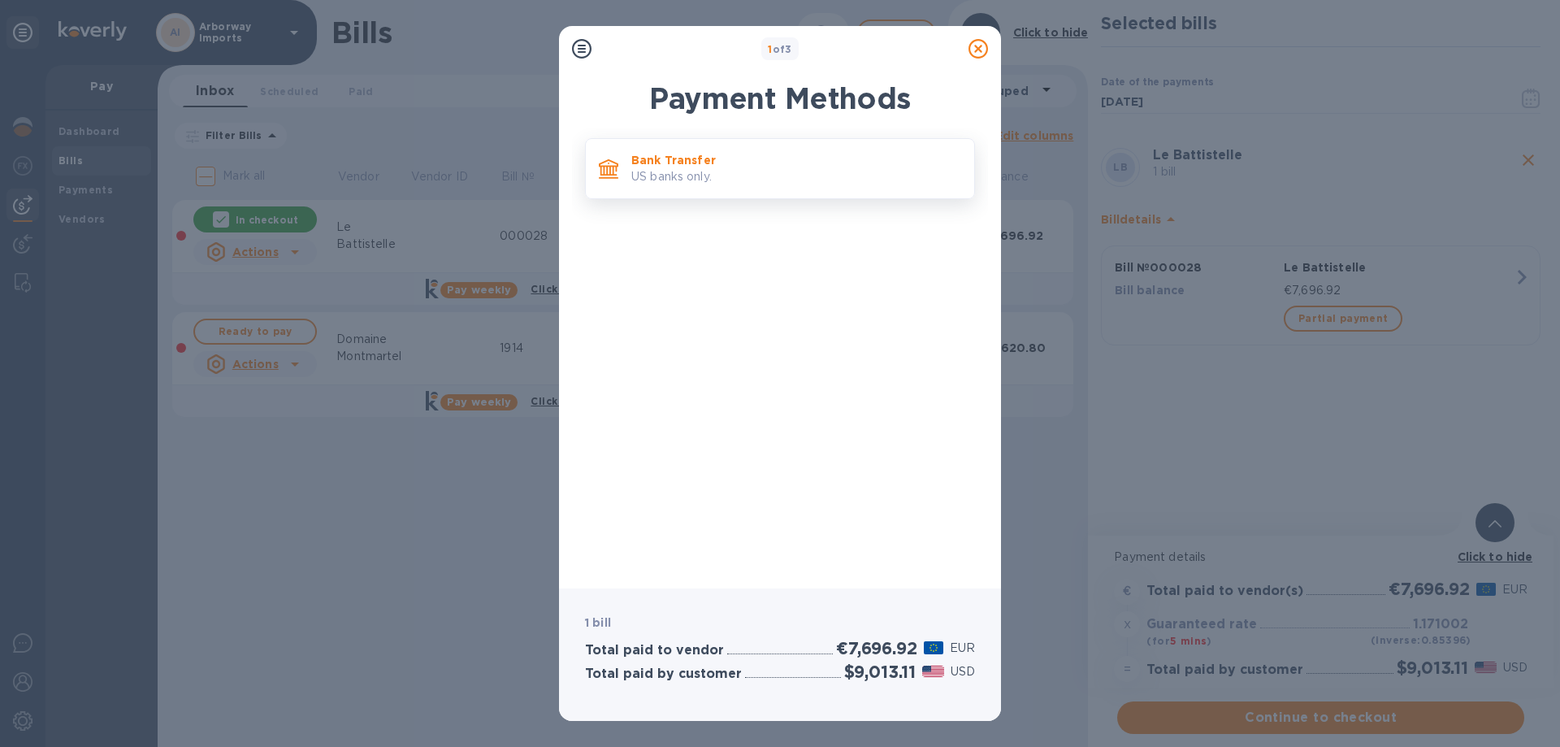
click at [680, 185] on p "US banks only." at bounding box center [796, 176] width 330 height 17
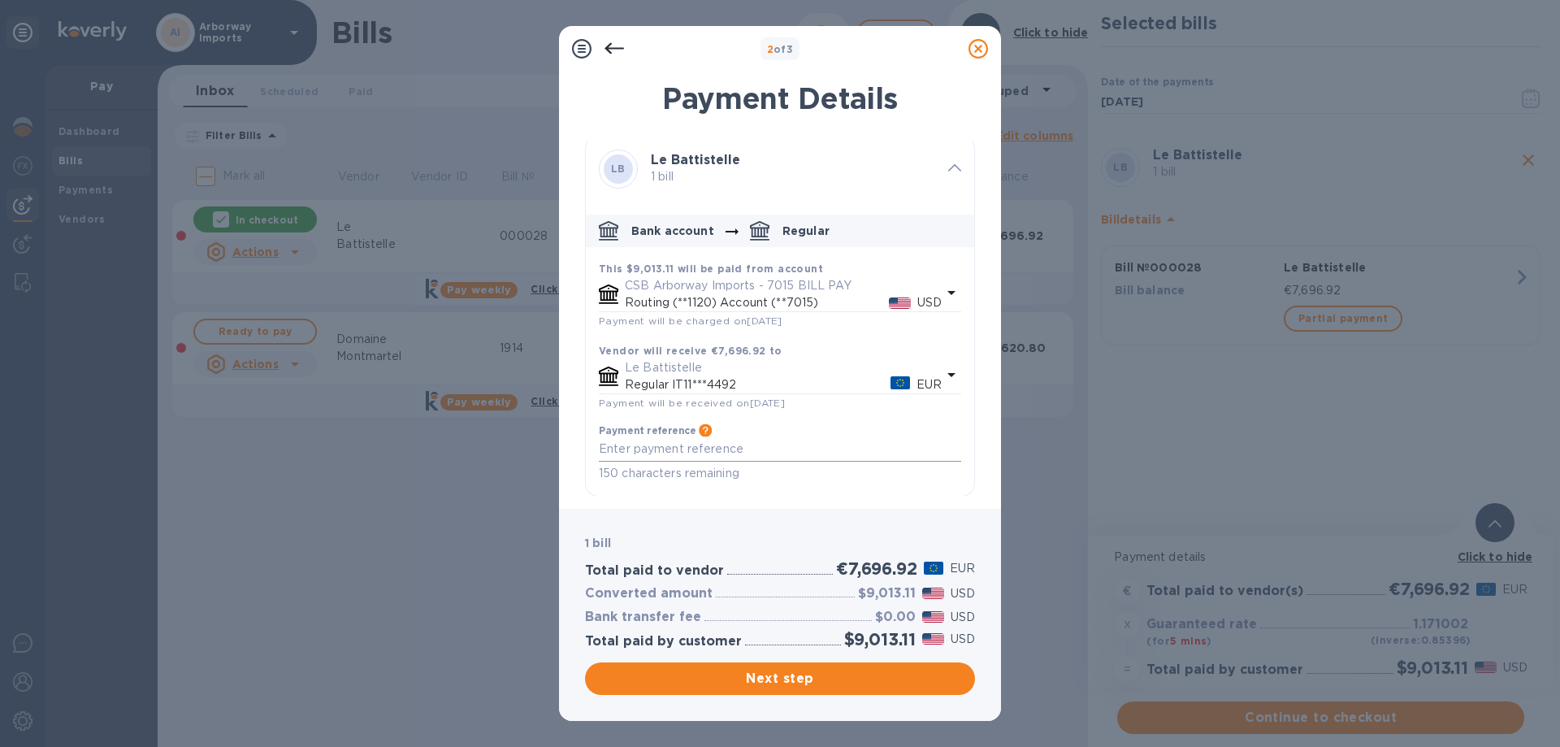
scroll to position [6, 0]
click at [772, 676] on span "Next step" at bounding box center [780, 678] width 364 height 19
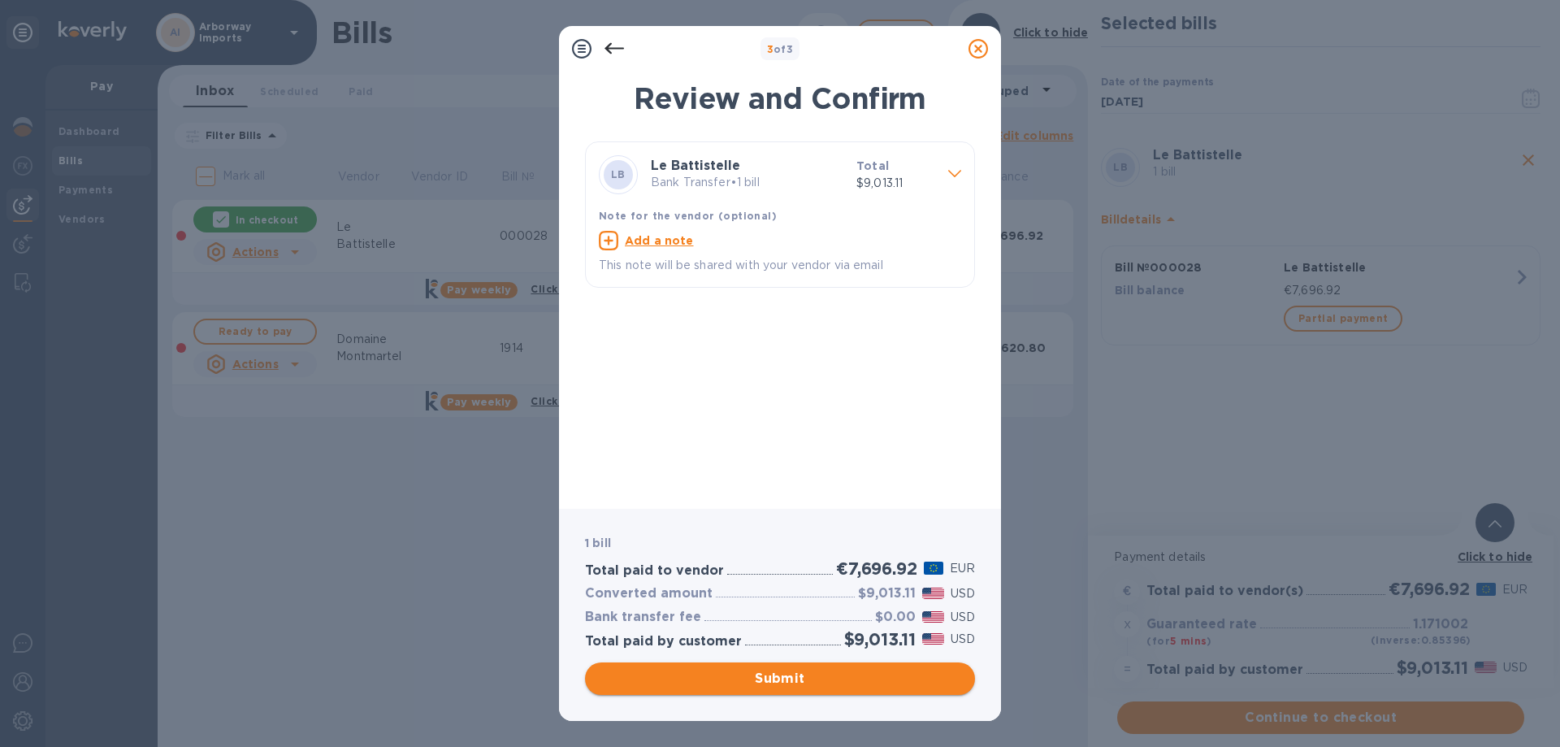
click at [708, 670] on span "Submit" at bounding box center [780, 678] width 364 height 19
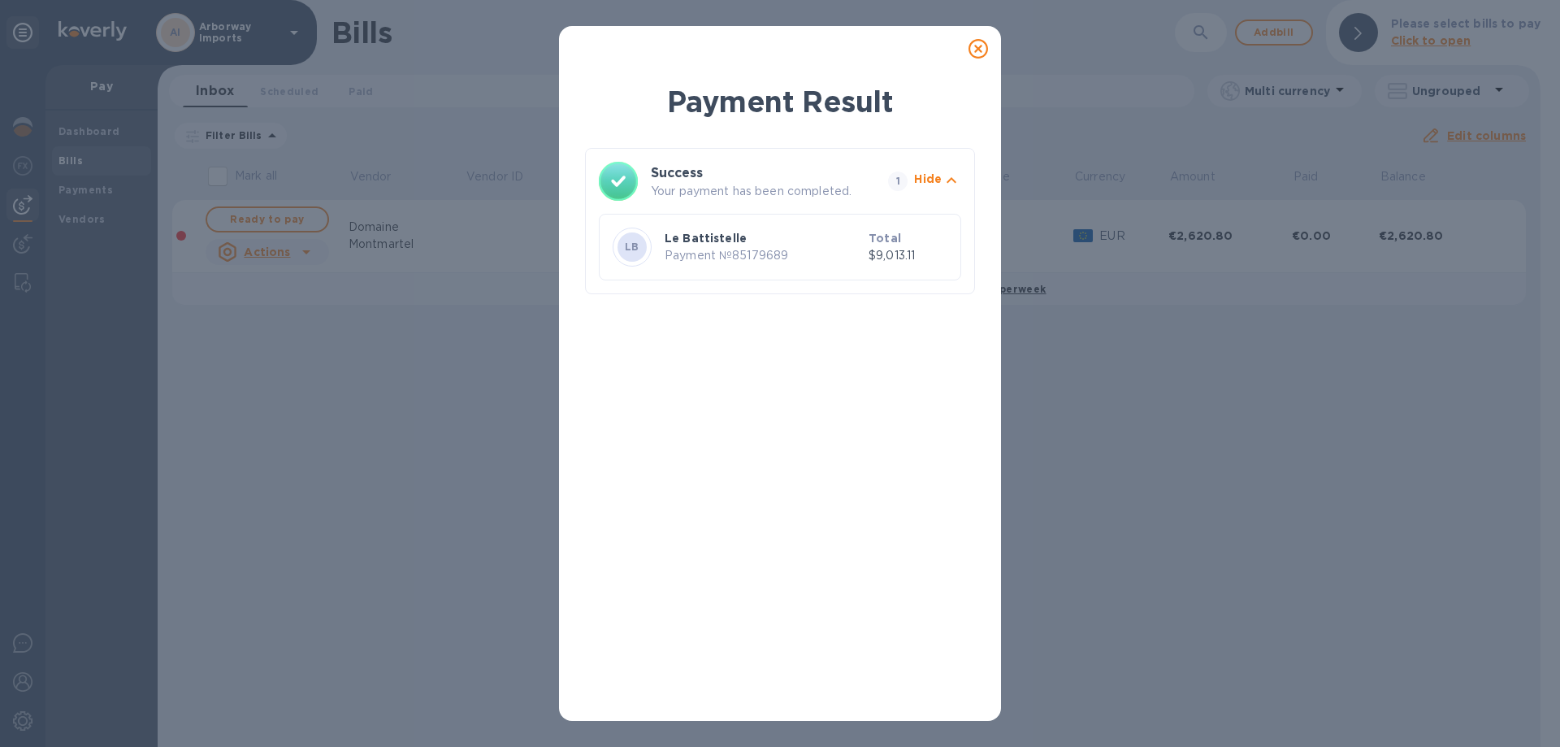
click at [969, 47] on icon at bounding box center [977, 48] width 19 height 19
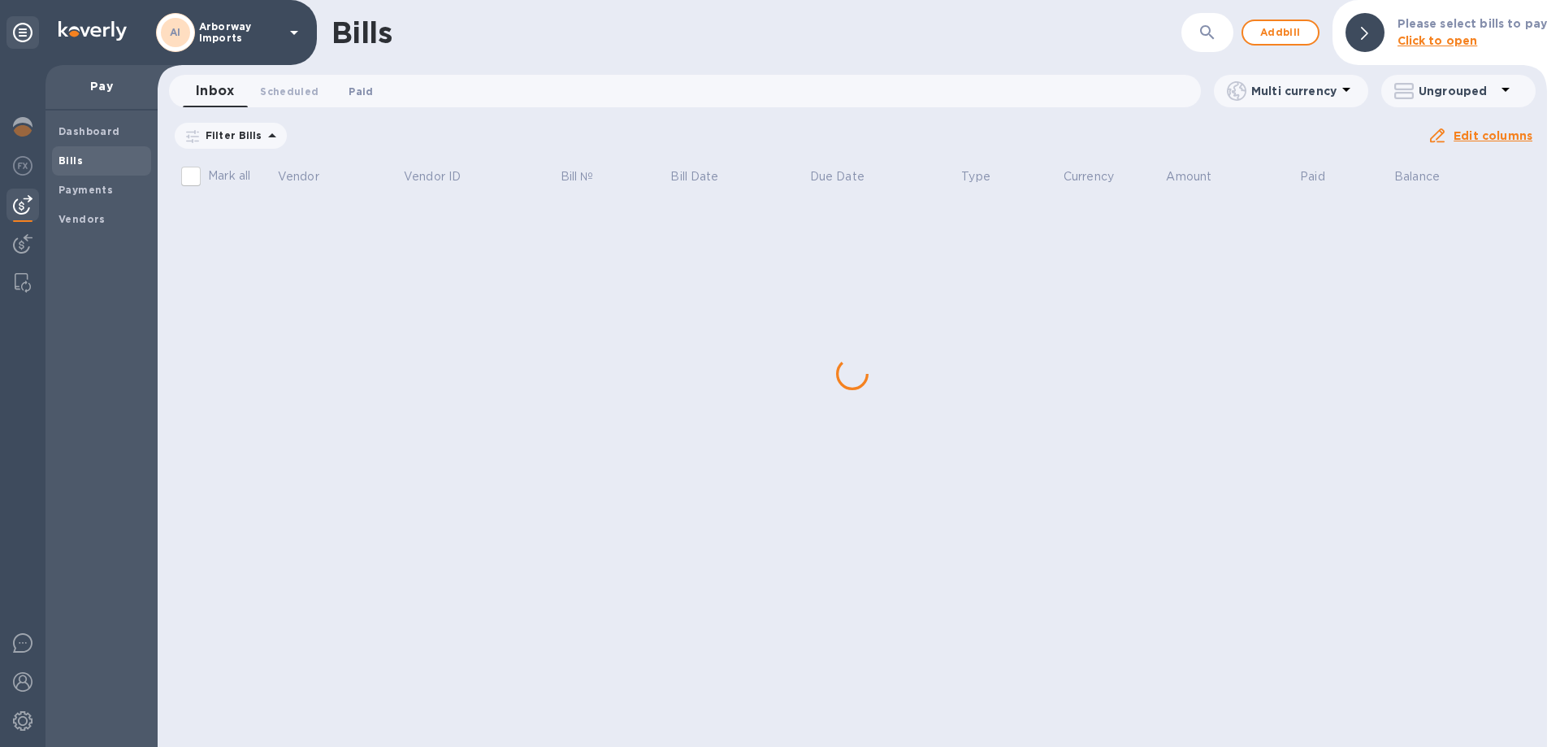
click at [353, 91] on span "Paid 0" at bounding box center [361, 91] width 24 height 17
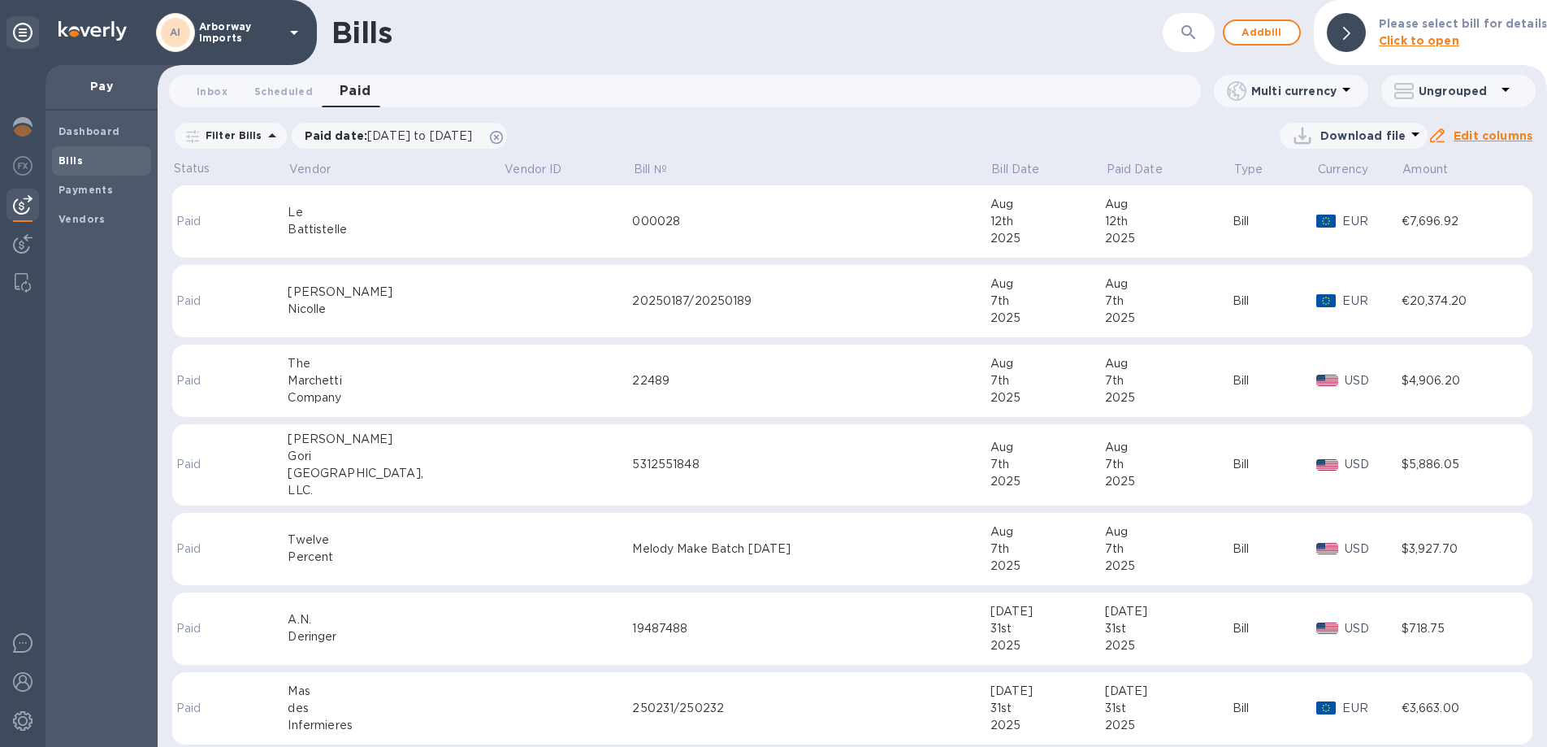
click at [632, 213] on div "000028" at bounding box center [810, 221] width 357 height 17
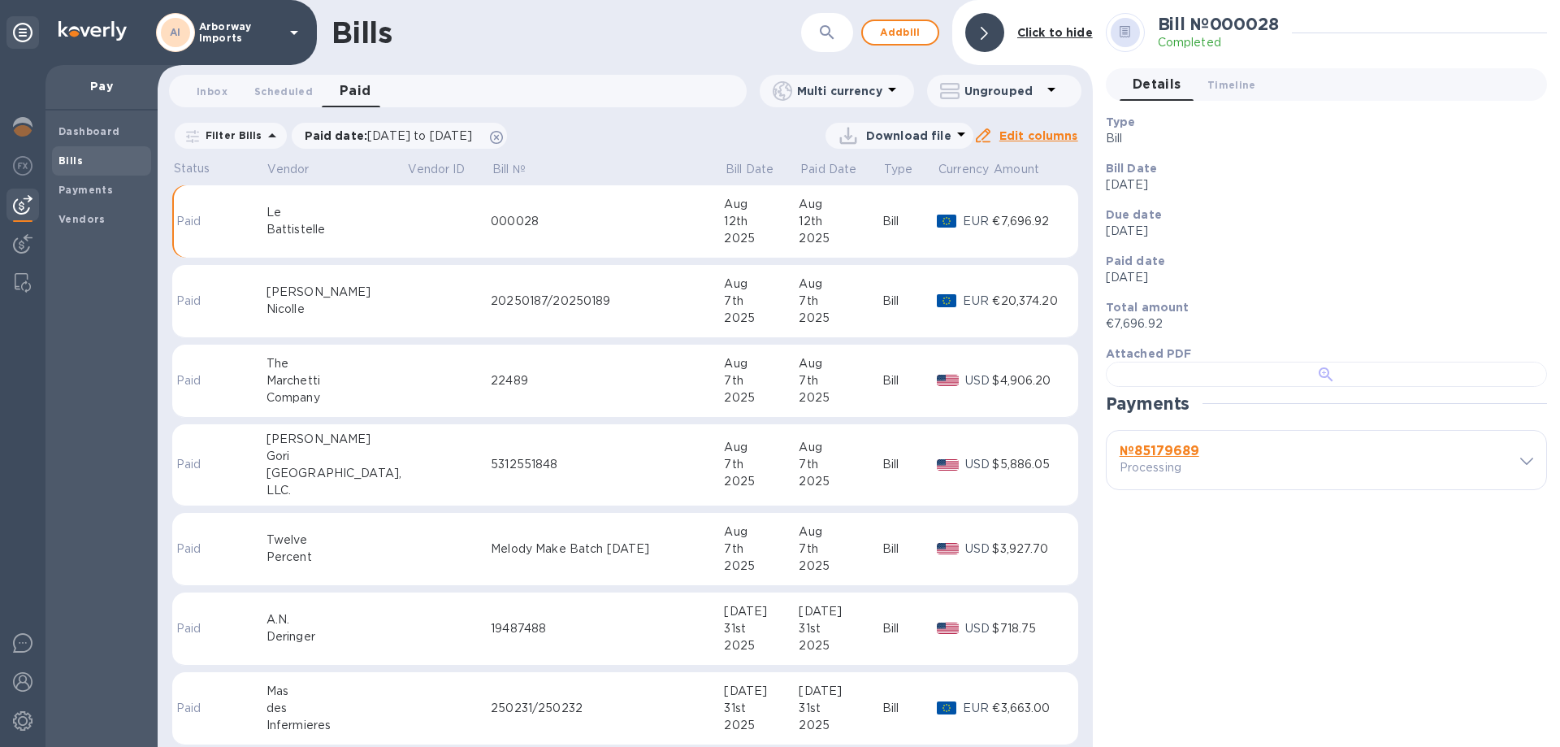
scroll to position [314, 0]
click at [1145, 458] on b "№ 85179689" at bounding box center [1160, 450] width 80 height 15
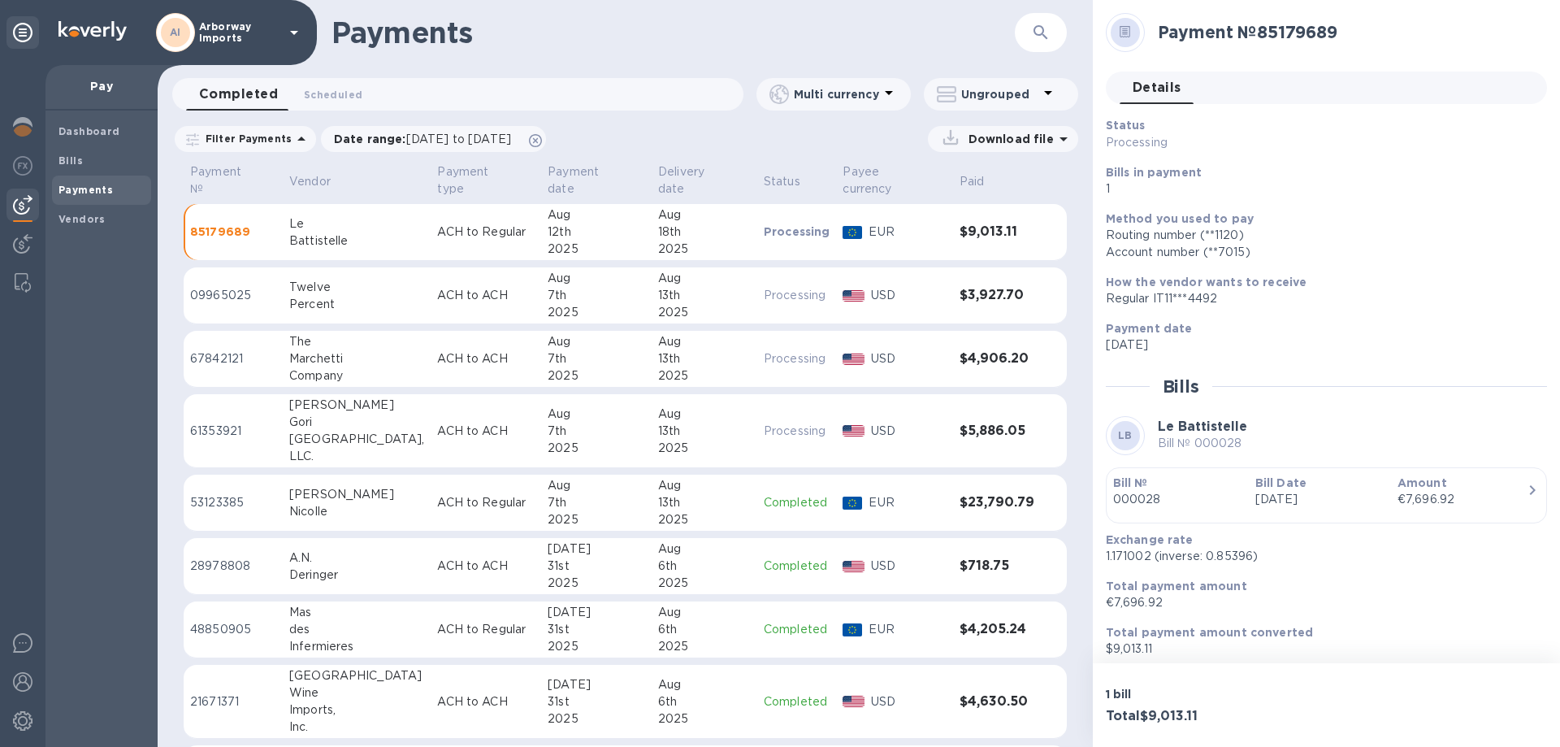
click at [1242, 500] on div "Bill № 000028" at bounding box center [1178, 491] width 142 height 46
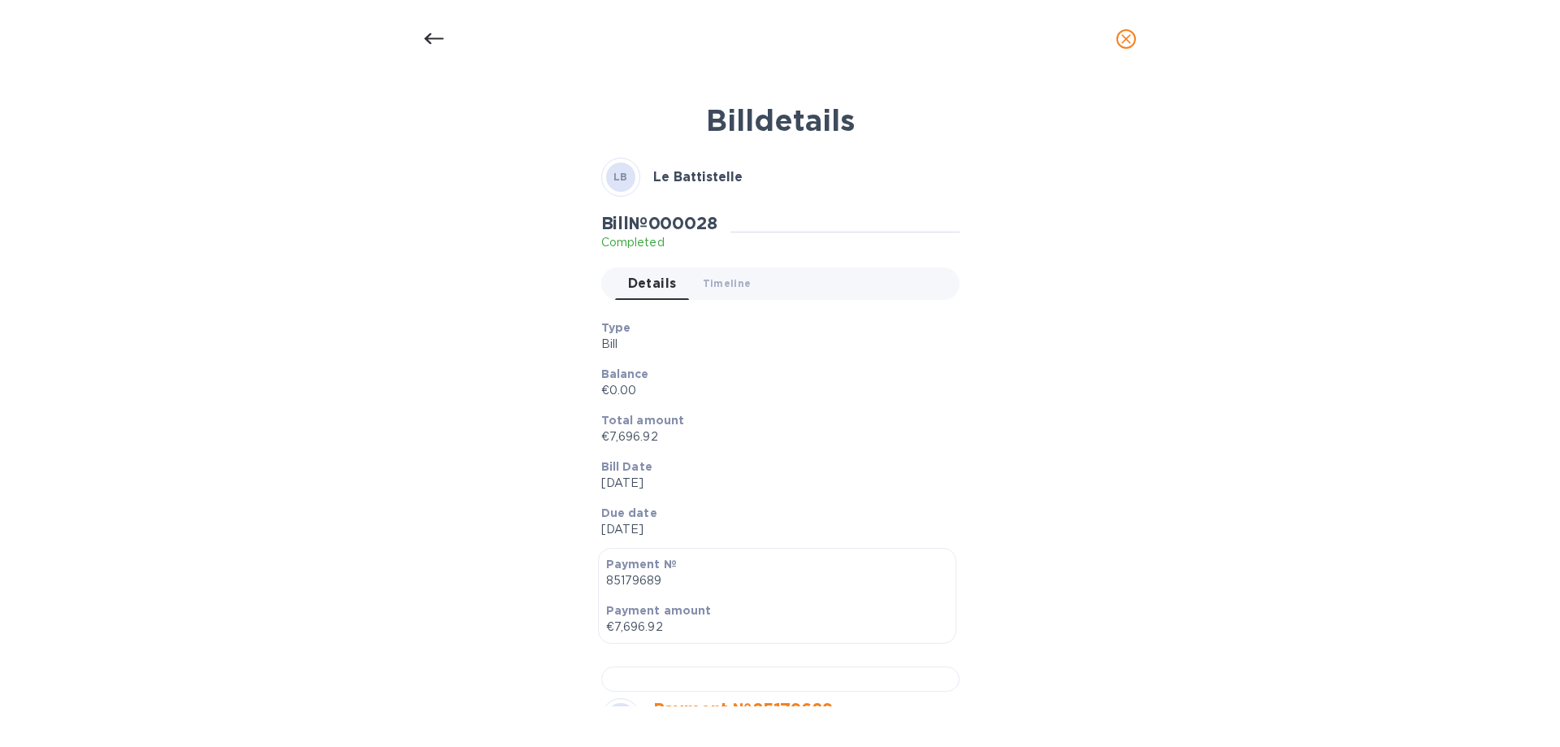
click at [880, 375] on p "Balance" at bounding box center [773, 374] width 345 height 16
click at [740, 311] on div "Type Bill Balance €0.00 Total amount €7,696.92 Bill Date [DATE] Due date [DATE]" at bounding box center [773, 428] width 371 height 245
click at [444, 40] on div at bounding box center [433, 38] width 39 height 39
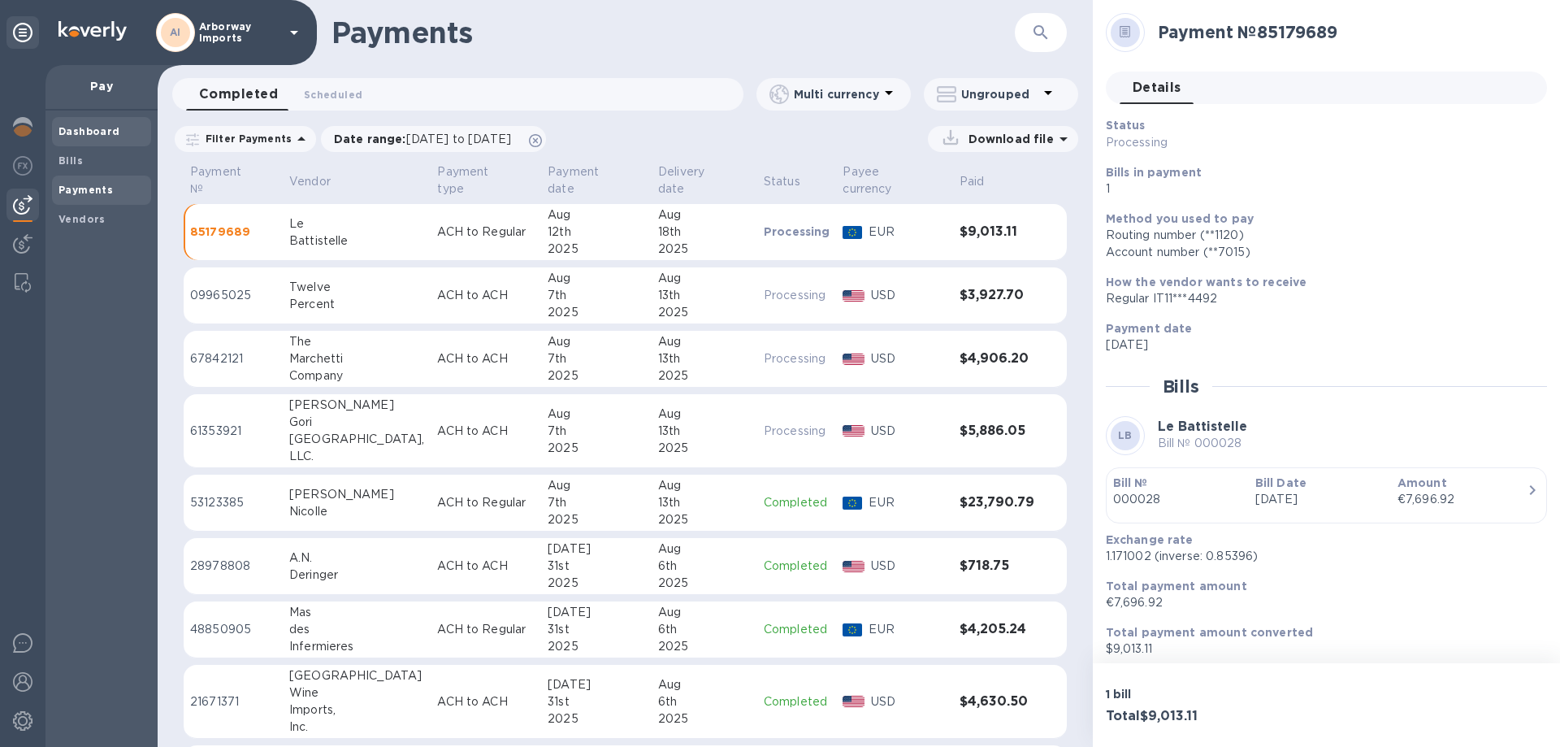
click at [94, 136] on b "Dashboard" at bounding box center [89, 131] width 62 height 12
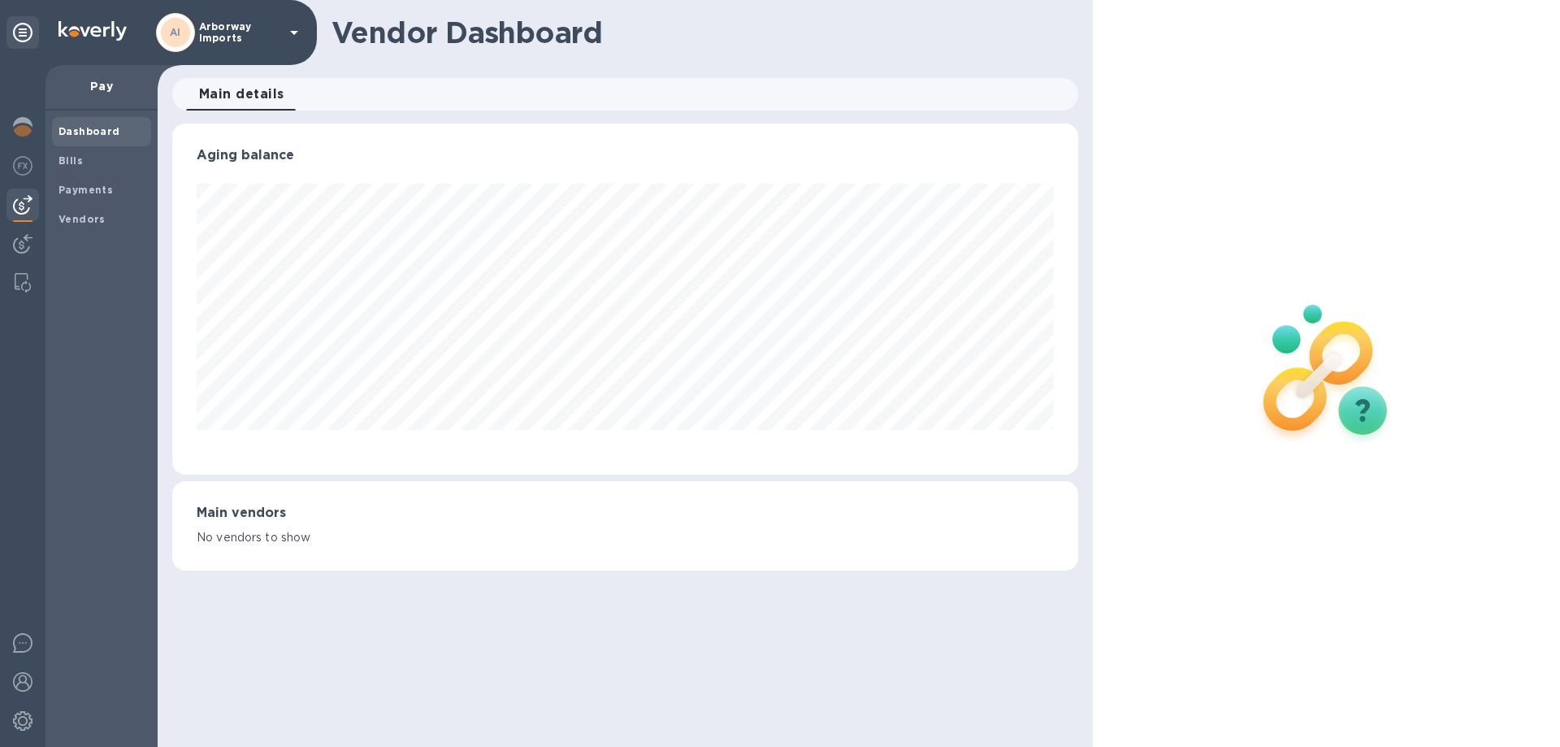
scroll to position [351, 905]
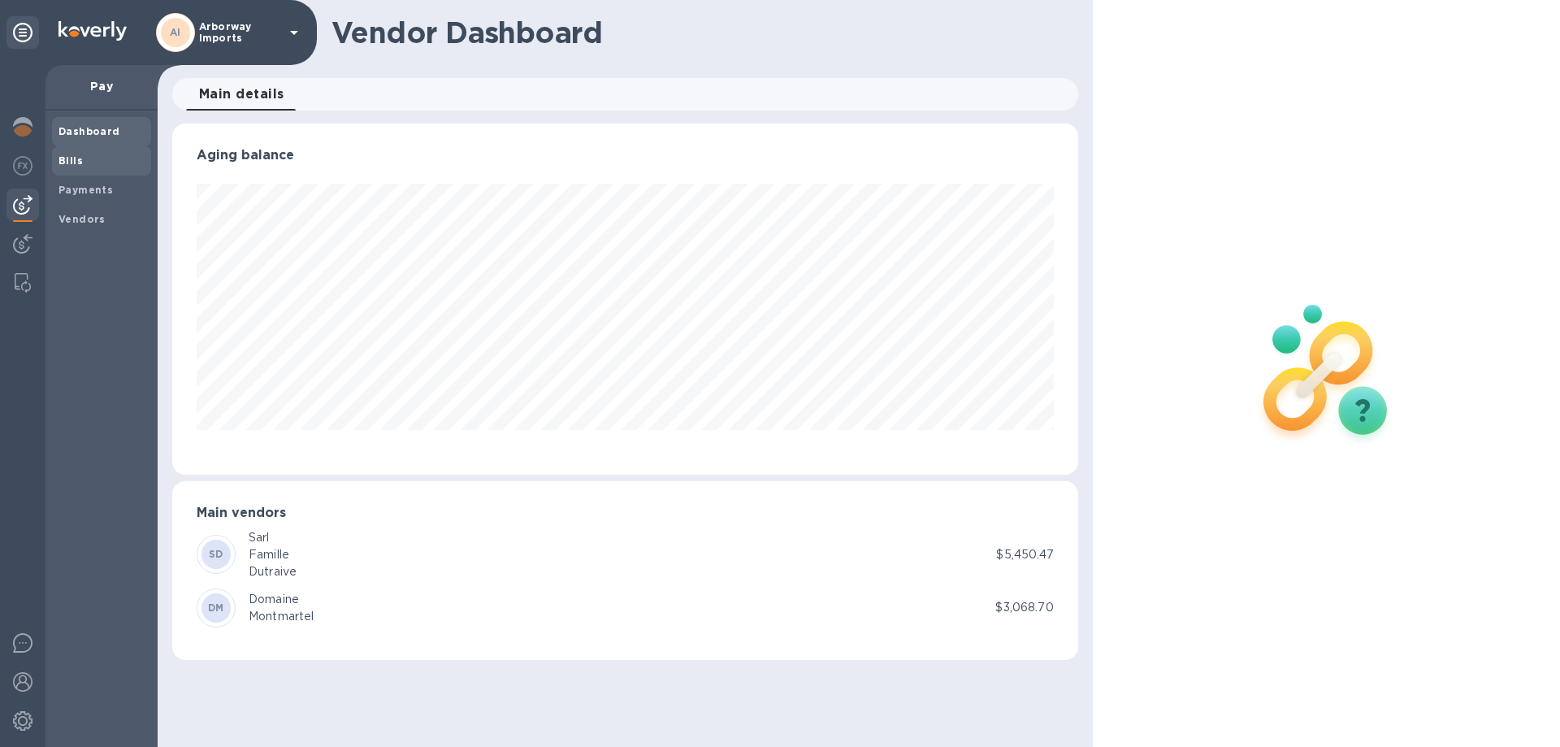
click at [72, 154] on b "Bills" at bounding box center [70, 160] width 24 height 12
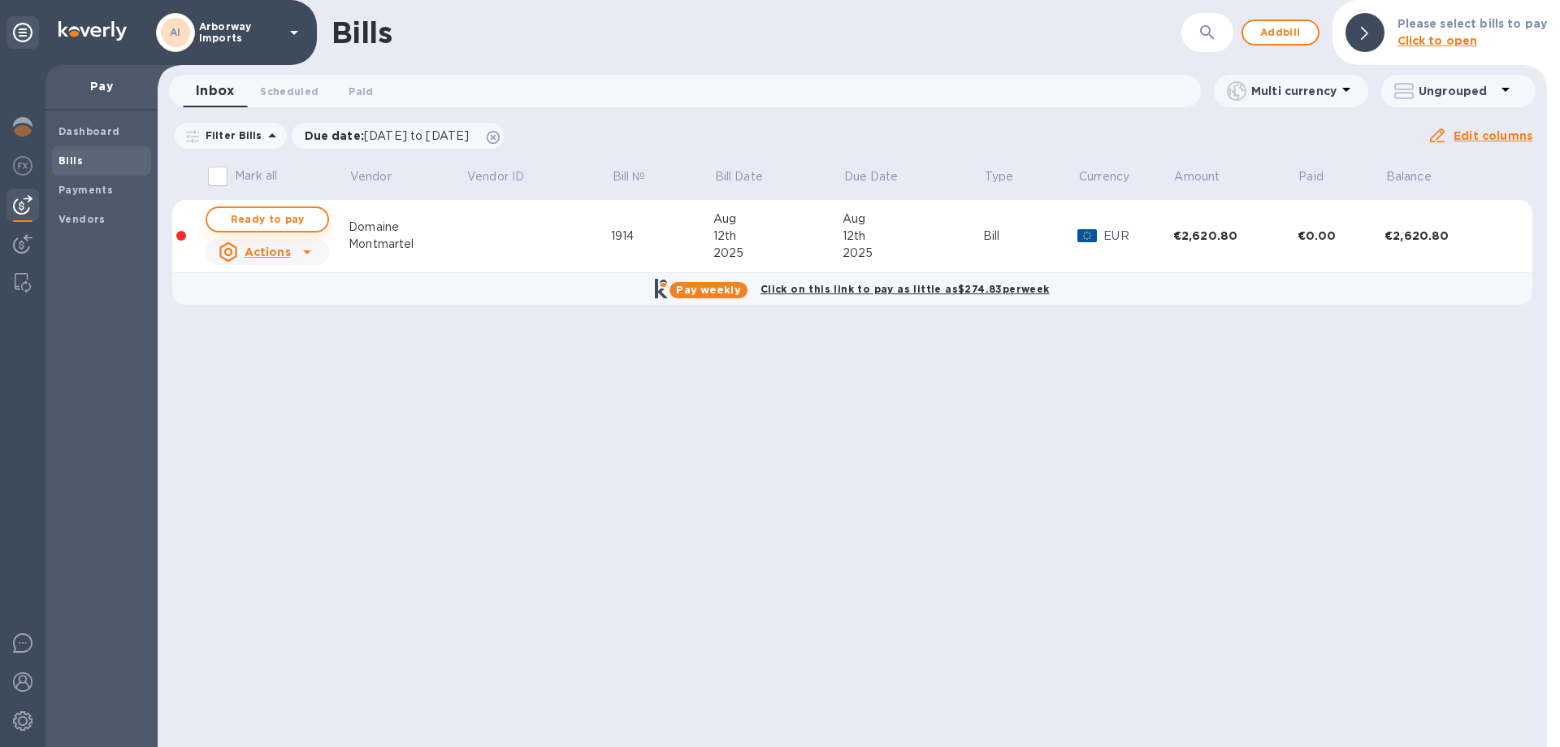
click at [289, 219] on span "Ready to pay" at bounding box center [267, 219] width 94 height 19
checkbox input "true"
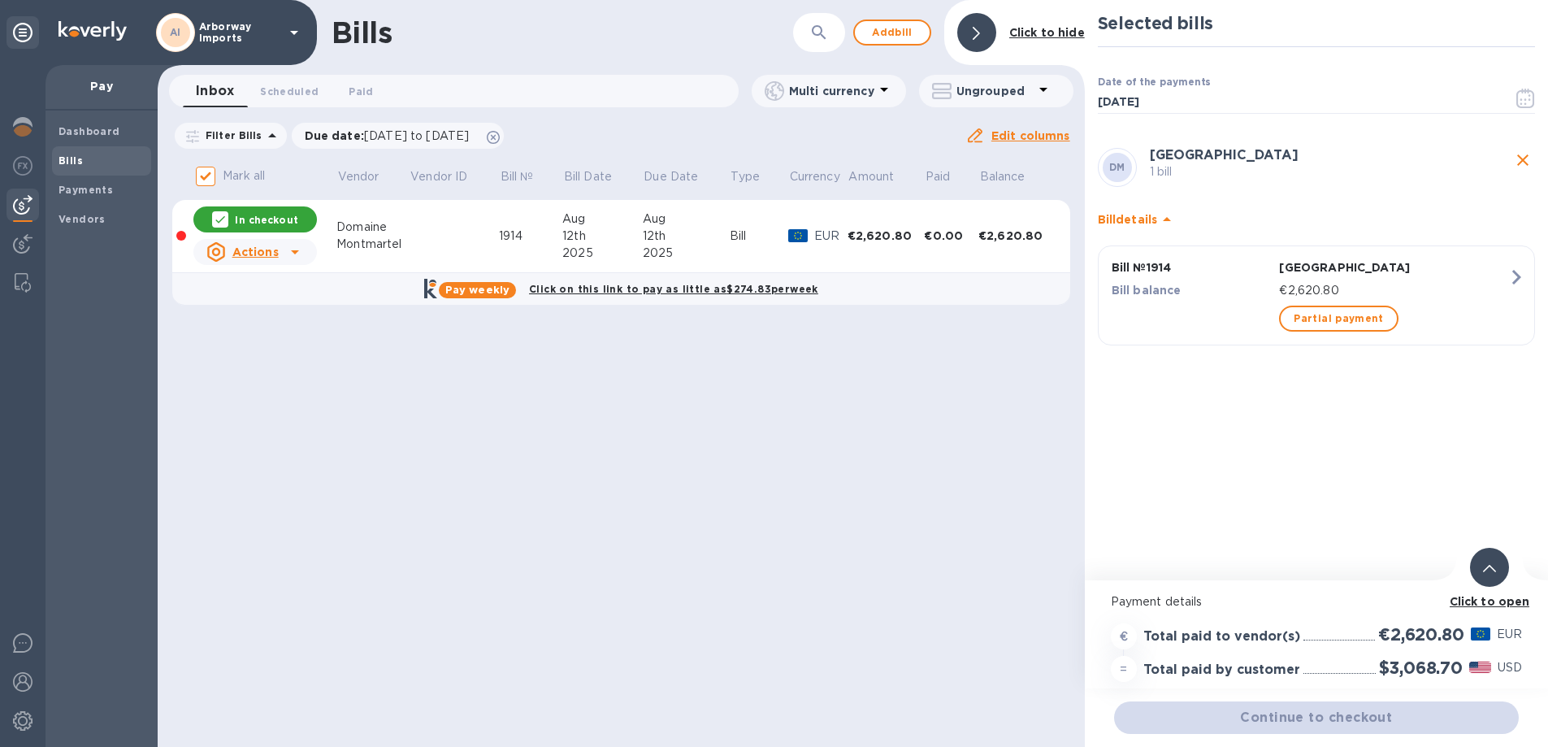
click at [1485, 598] on b "Click to open" at bounding box center [1489, 601] width 80 height 13
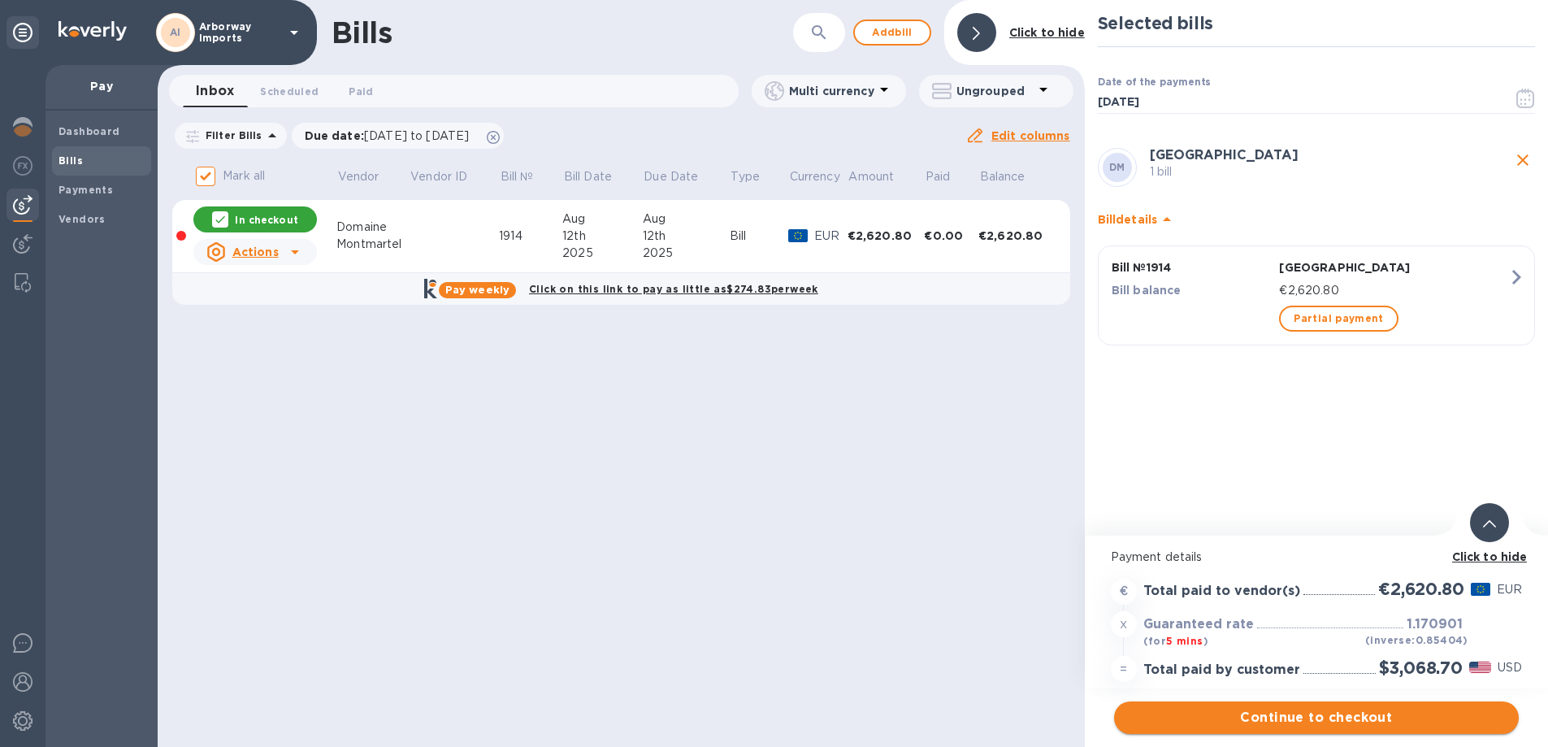
click at [1284, 712] on span "Continue to checkout" at bounding box center [1316, 717] width 379 height 19
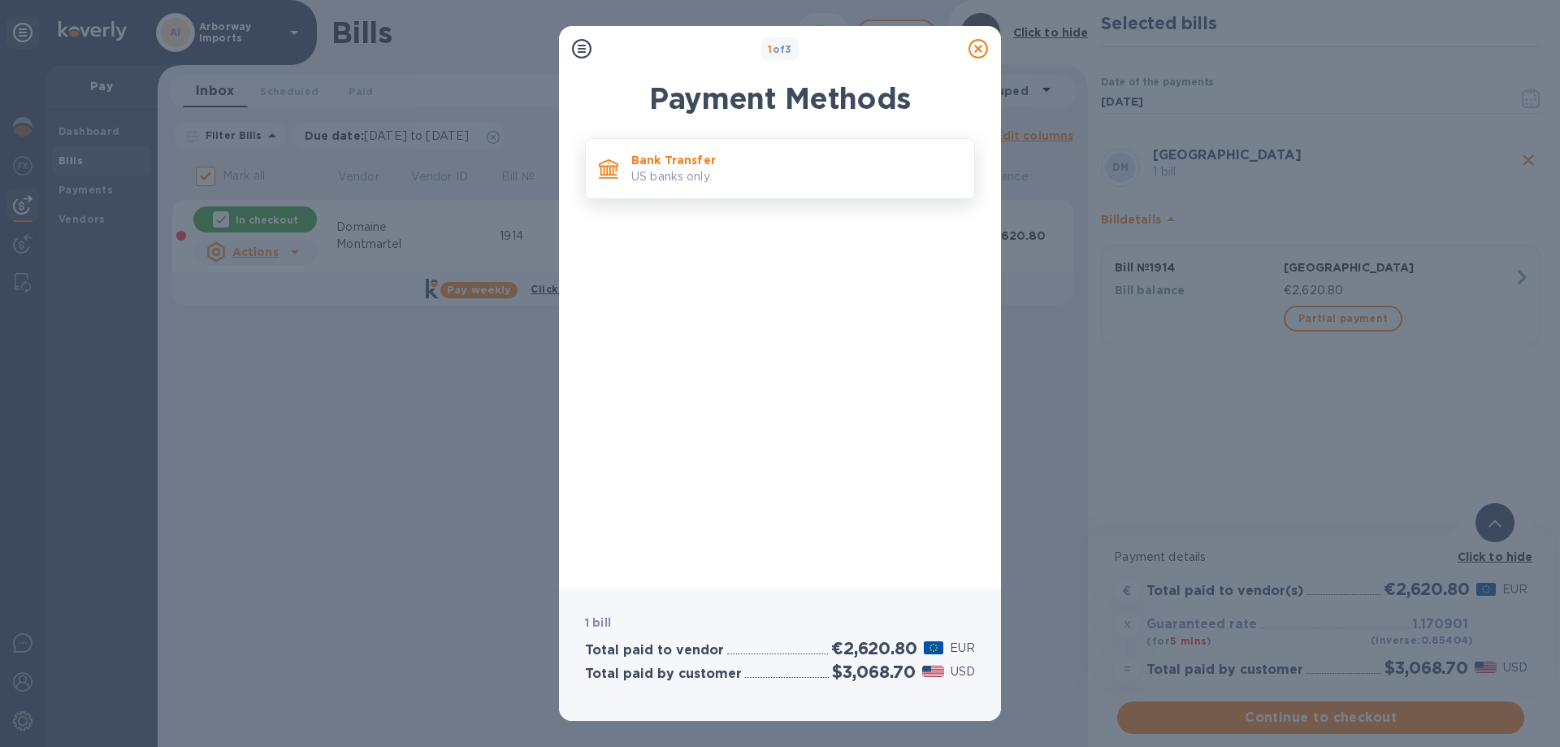
click at [649, 165] on p "Bank Transfer" at bounding box center [796, 160] width 330 height 16
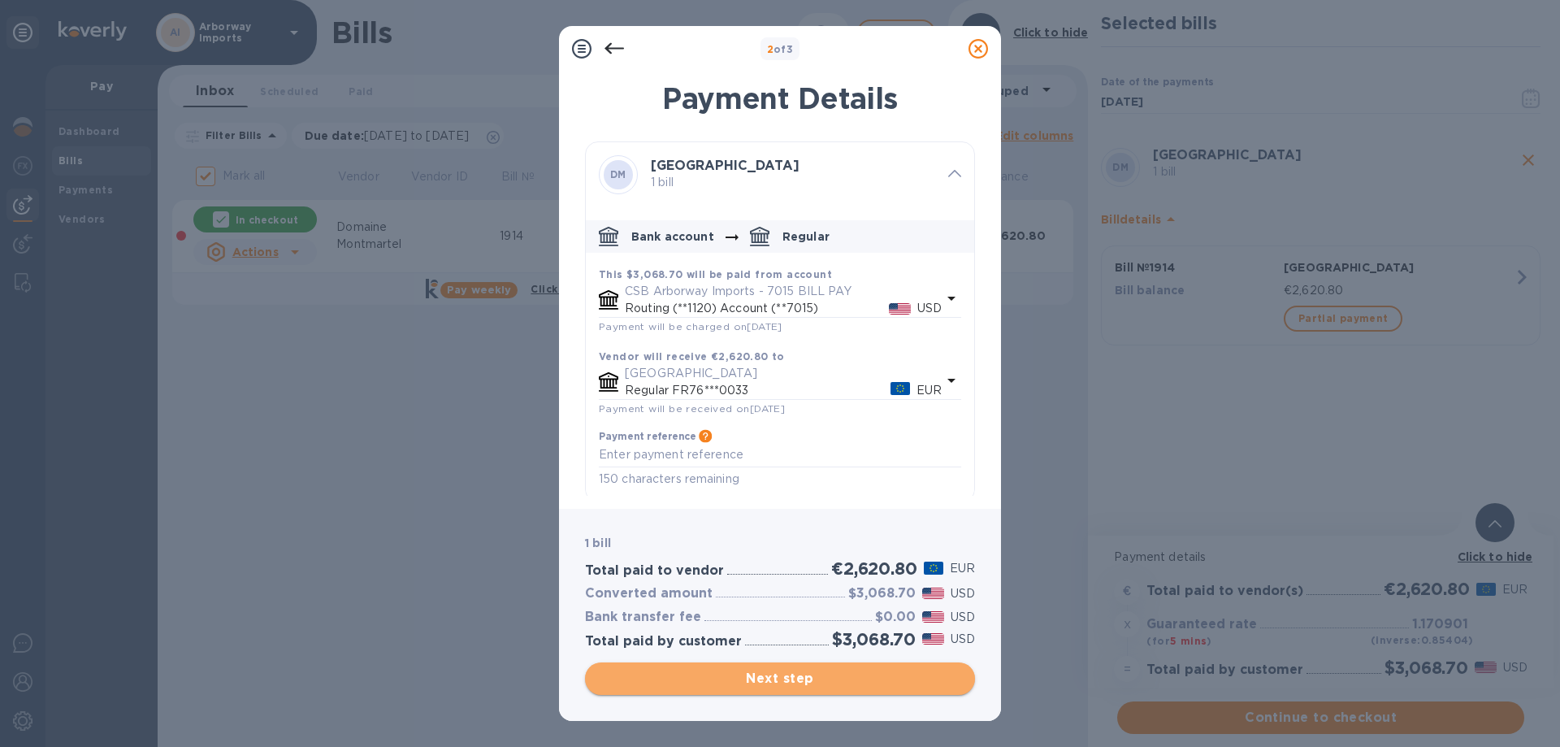
click at [769, 667] on button "Next step" at bounding box center [780, 678] width 390 height 32
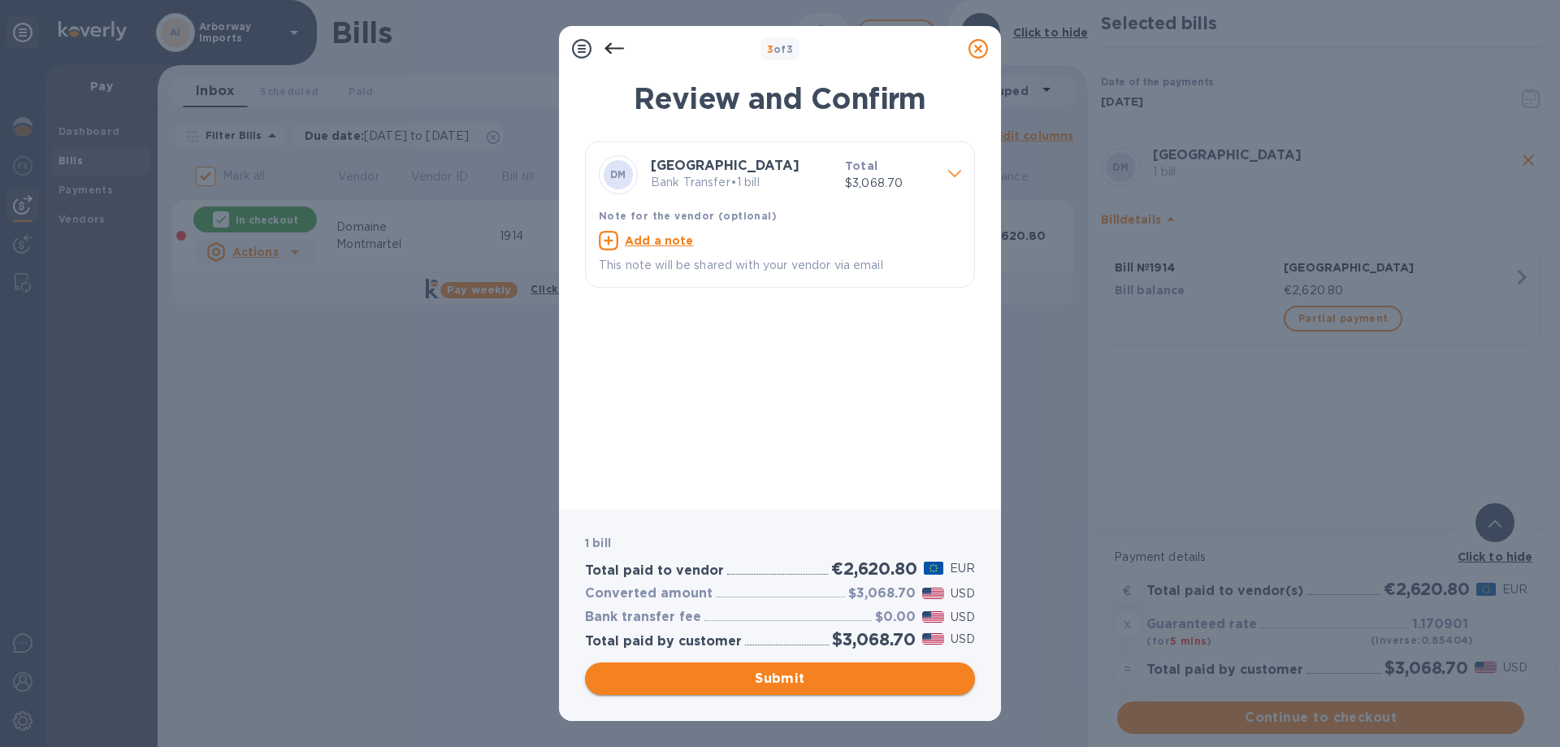
click at [656, 663] on button "Submit" at bounding box center [780, 678] width 390 height 32
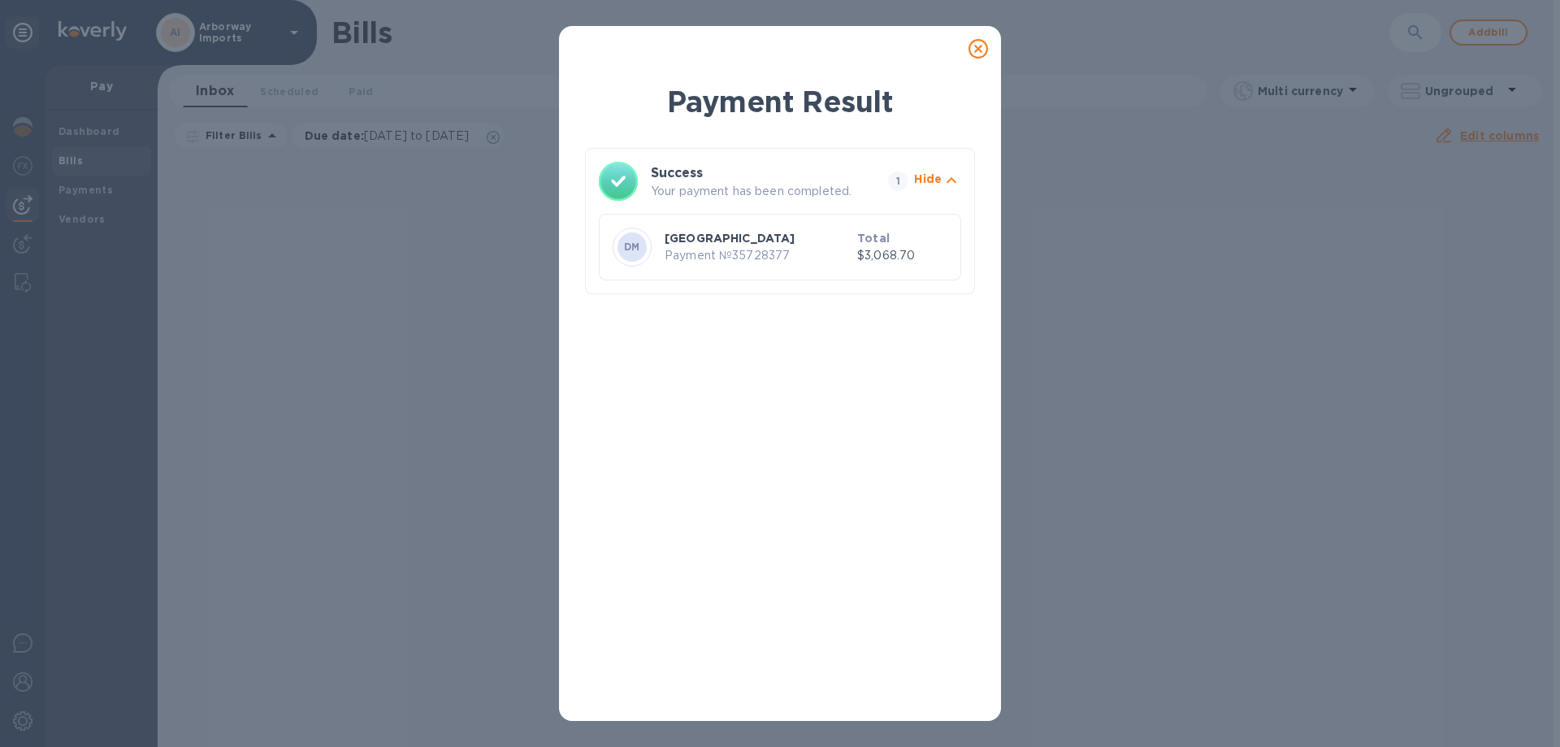
click at [980, 50] on icon at bounding box center [977, 48] width 19 height 19
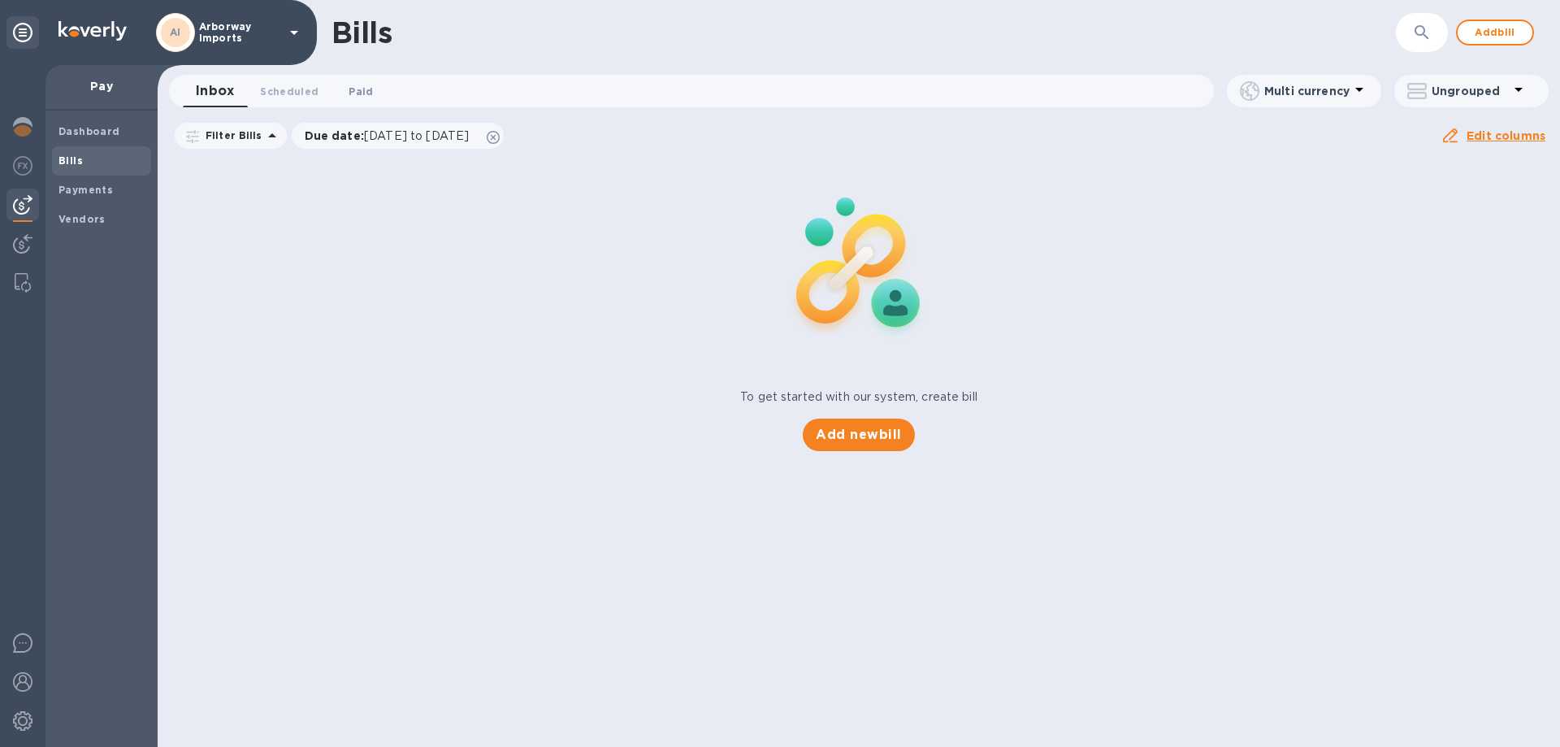
click at [366, 92] on span "Paid 0" at bounding box center [361, 91] width 24 height 17
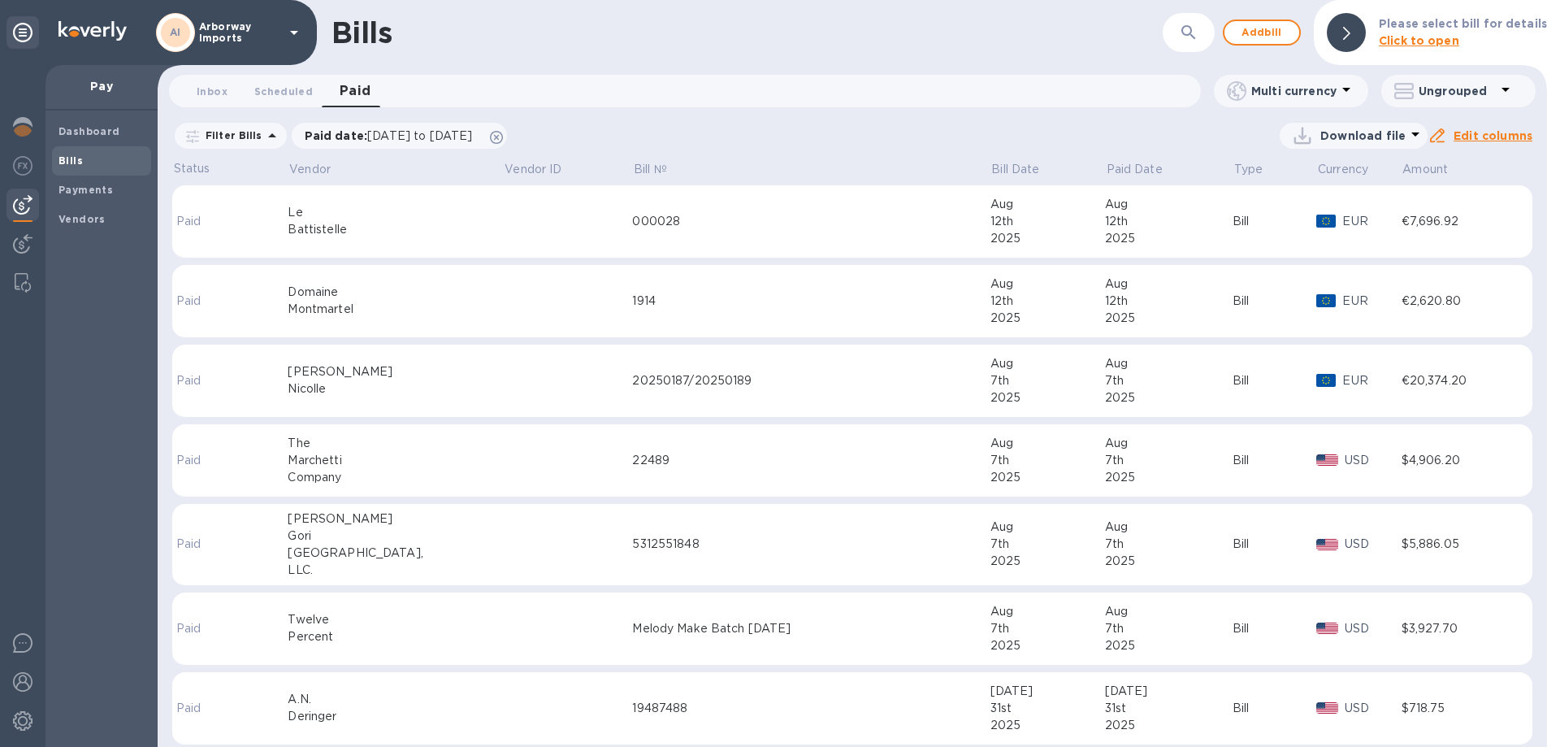
click at [531, 304] on td at bounding box center [568, 301] width 129 height 73
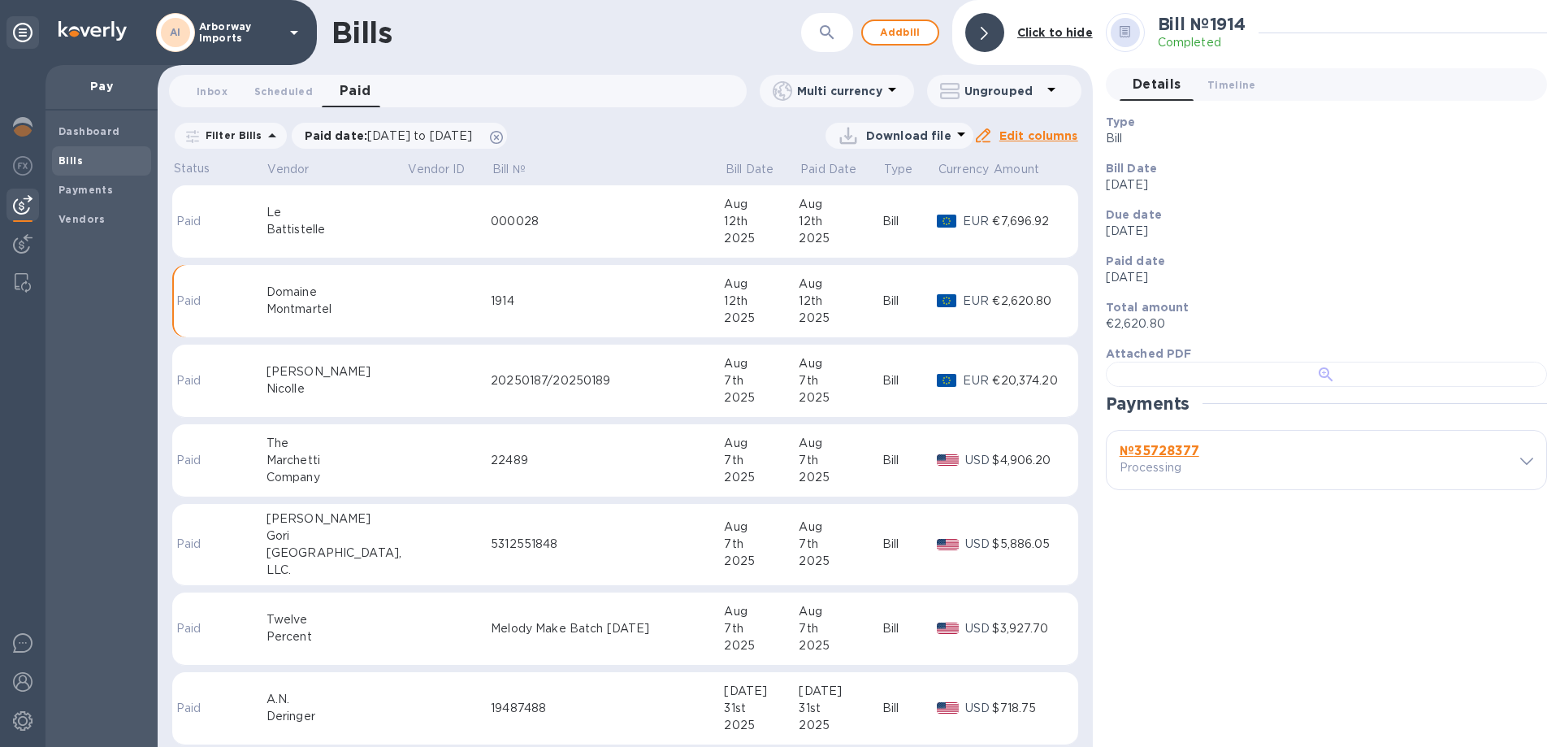
scroll to position [314, 0]
click at [1180, 458] on b "№ 35728377" at bounding box center [1160, 450] width 80 height 15
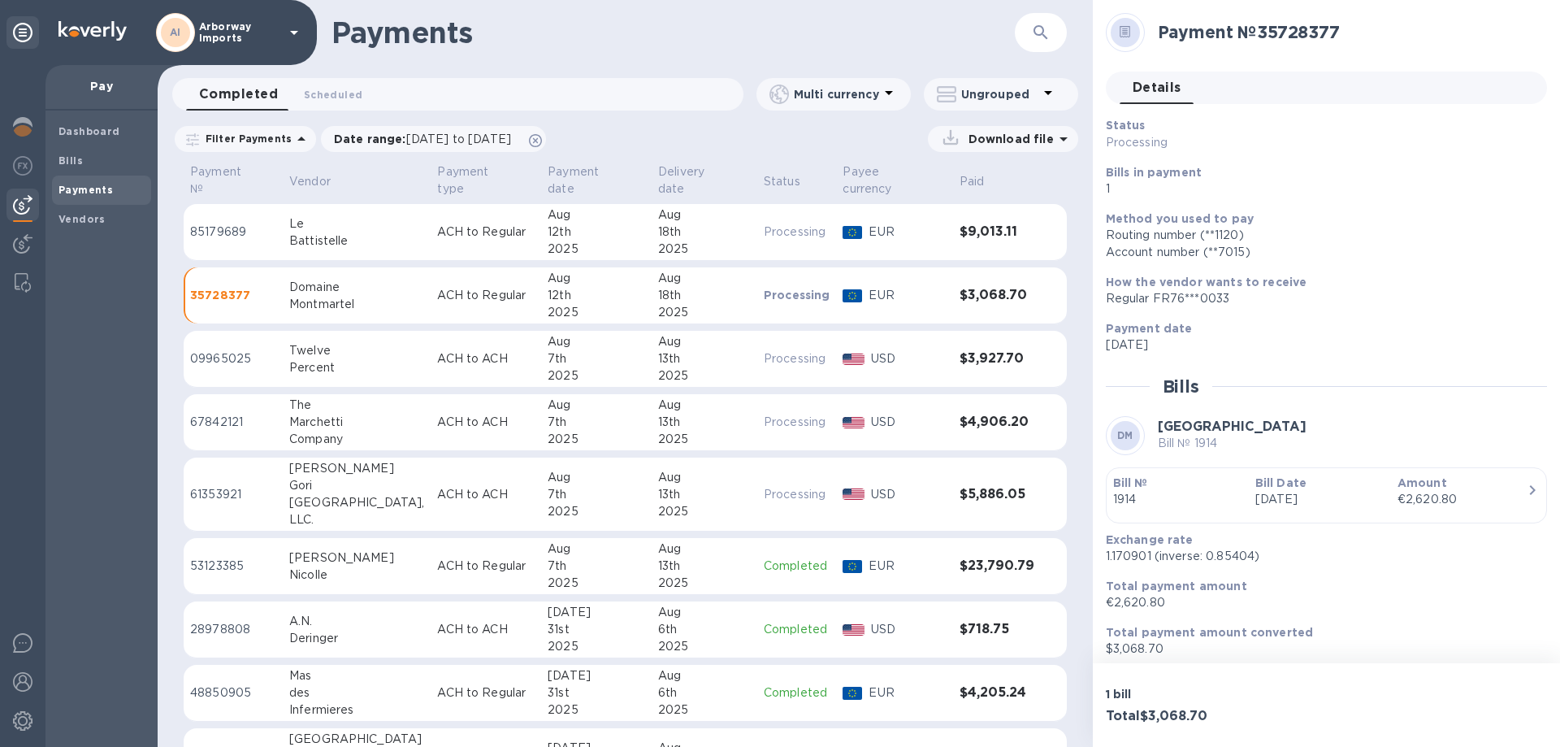
click at [1249, 497] on div "Bill Date [DATE]" at bounding box center [1320, 491] width 142 height 46
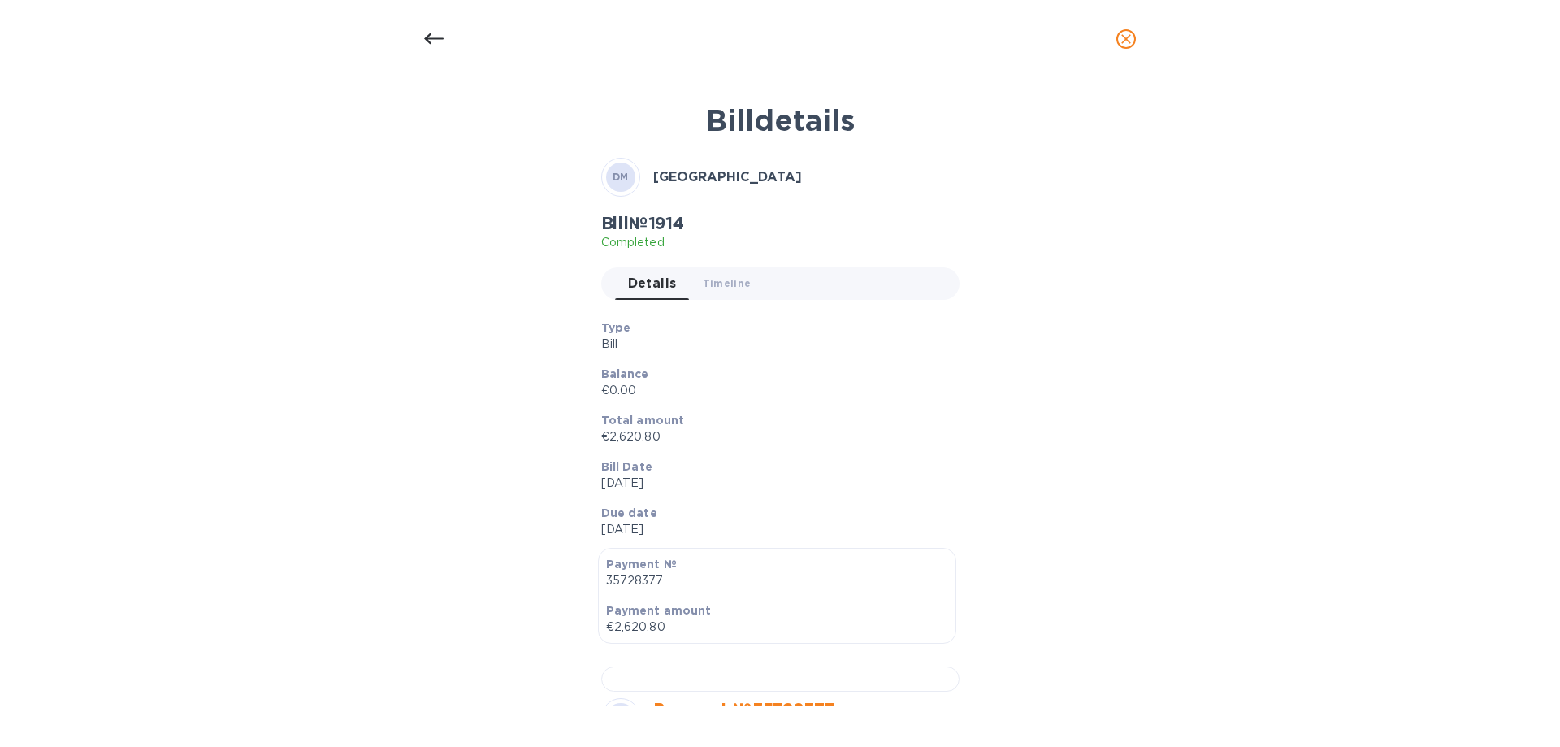
click at [882, 387] on p "€0.00" at bounding box center [773, 390] width 345 height 17
click at [729, 342] on p "Bill" at bounding box center [773, 344] width 345 height 17
